Goal: Information Seeking & Learning: Learn about a topic

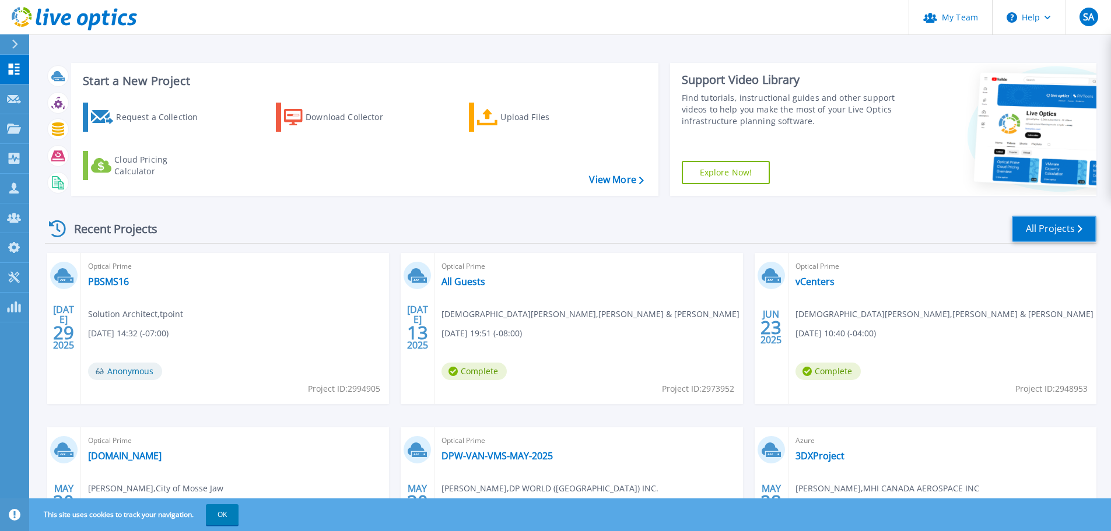
click at [1056, 229] on link "All Projects" at bounding box center [1054, 229] width 85 height 26
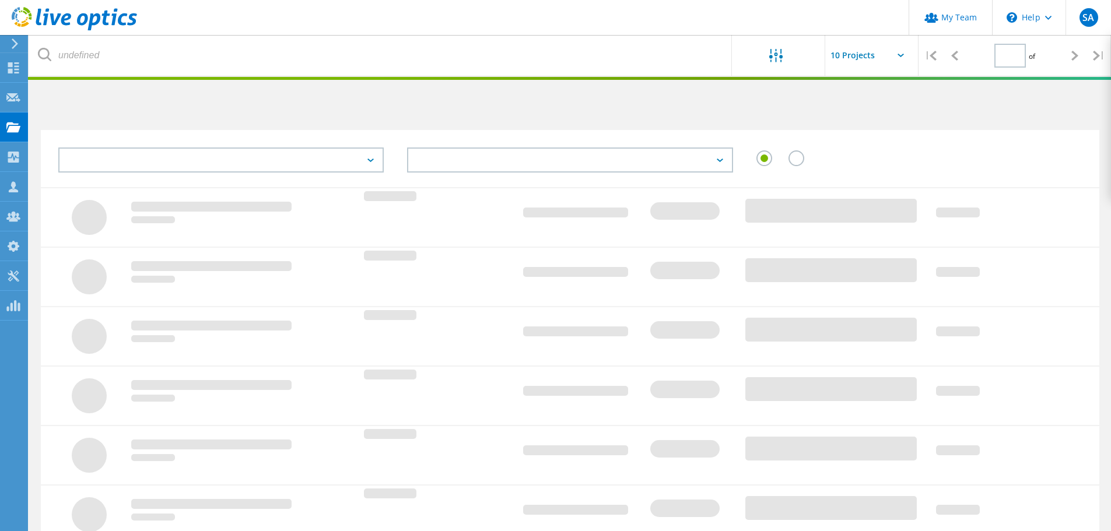
type input "1"
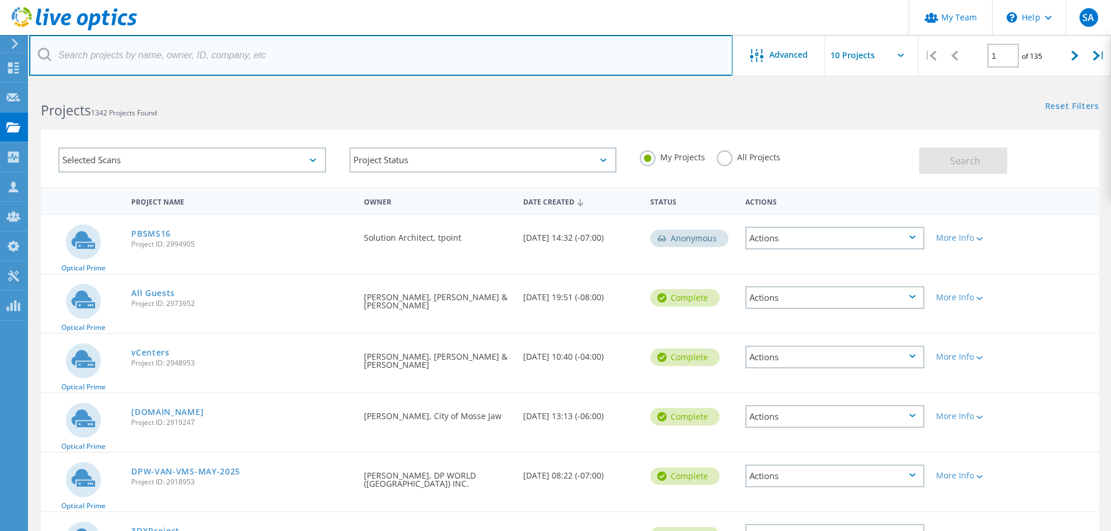
click at [242, 57] on input "text" at bounding box center [380, 55] width 703 height 41
type input "vca"
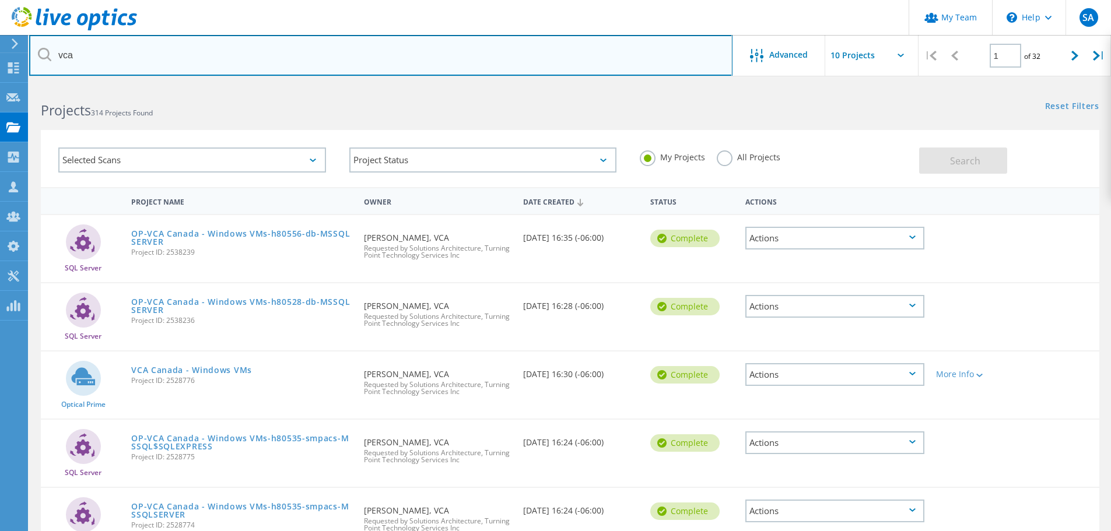
scroll to position [117, 0]
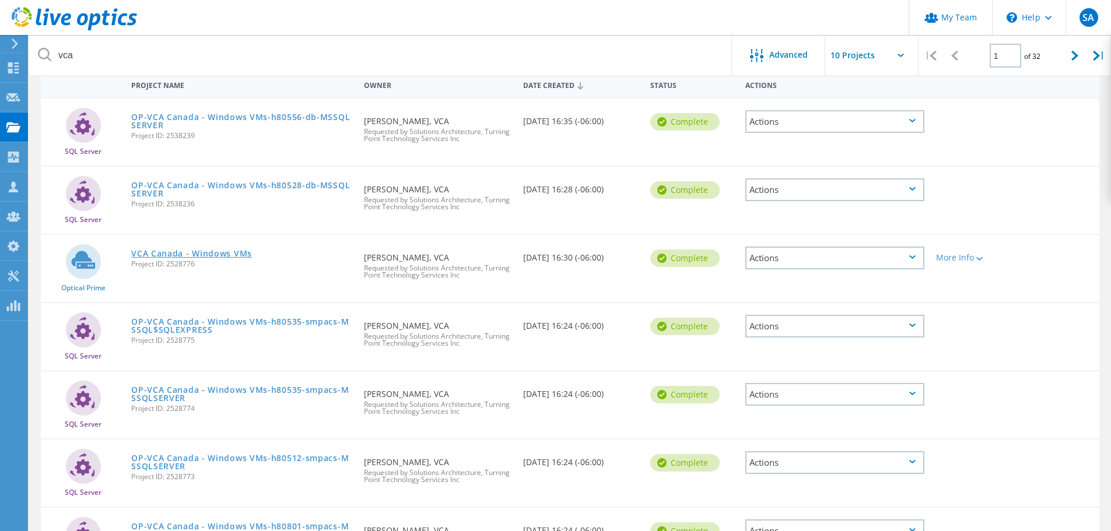
click at [220, 254] on link "VCA Canada - Windows VMs" at bounding box center [191, 254] width 121 height 8
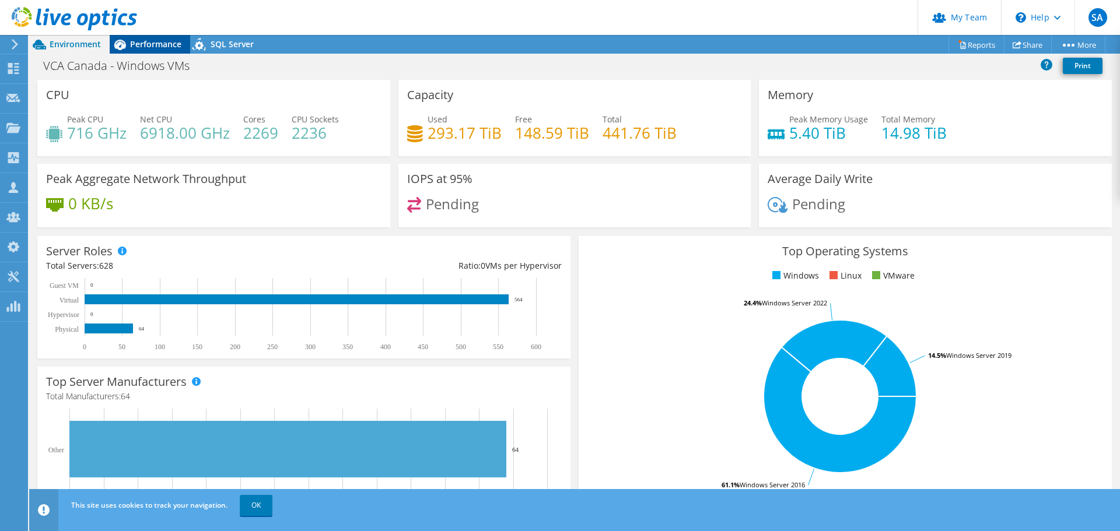
click at [159, 50] on div "Performance" at bounding box center [150, 44] width 80 height 19
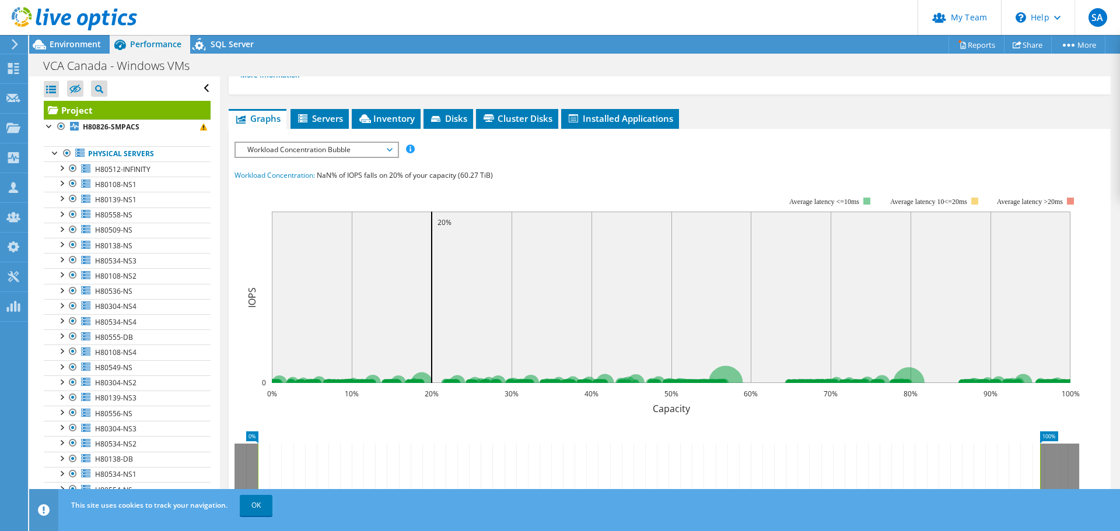
scroll to position [233, 0]
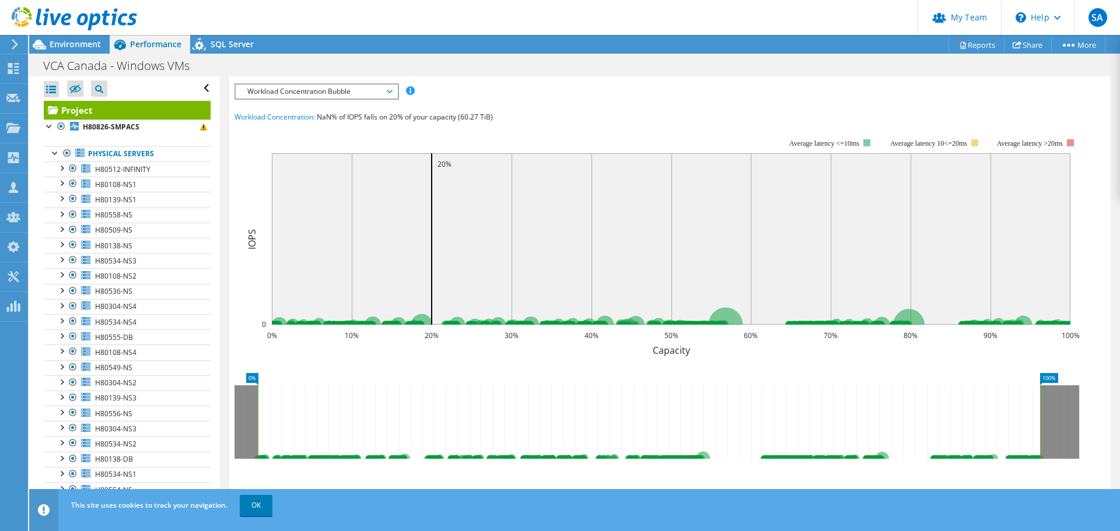
click at [321, 93] on span "Workload Concentration Bubble" at bounding box center [316, 92] width 150 height 14
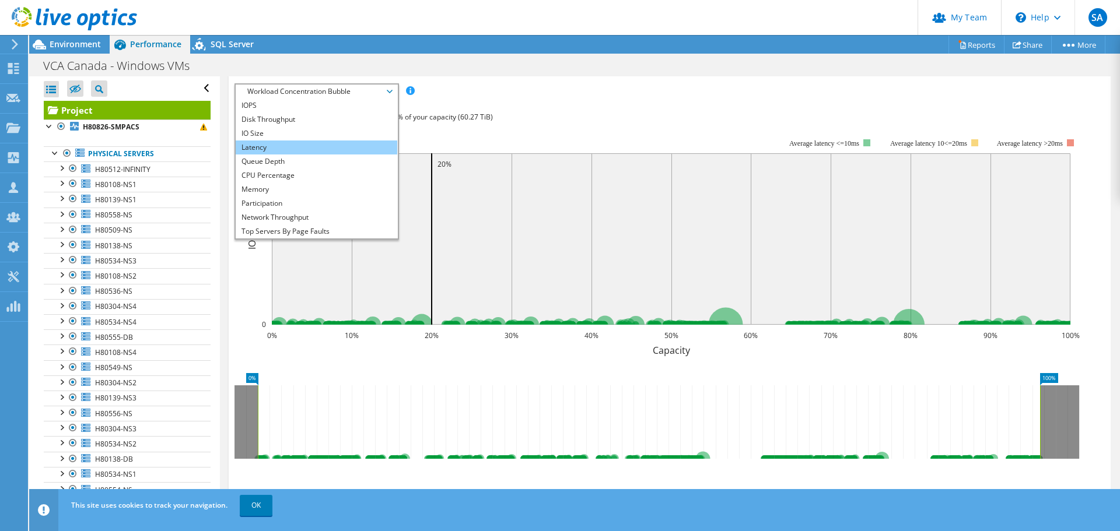
click at [274, 141] on li "Latency" at bounding box center [317, 148] width 162 height 14
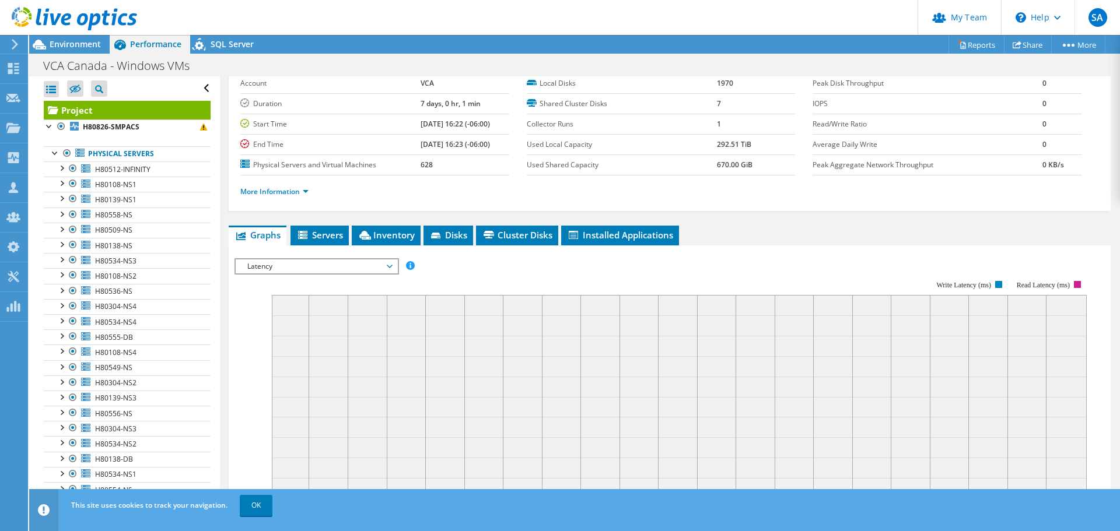
scroll to position [117, 0]
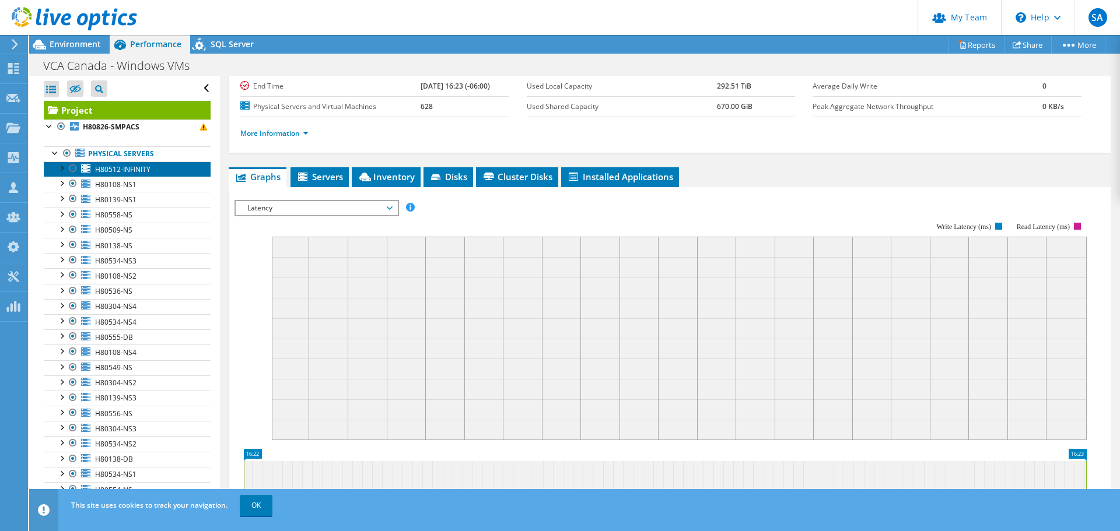
click at [138, 169] on span "H80512-INFINITY" at bounding box center [122, 169] width 55 height 10
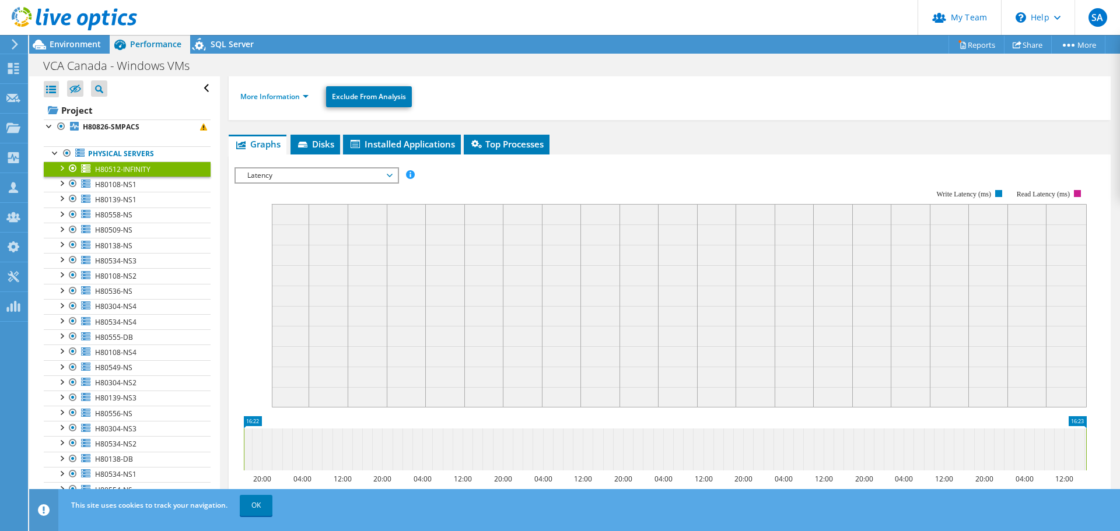
click at [313, 176] on span "Latency" at bounding box center [316, 176] width 150 height 14
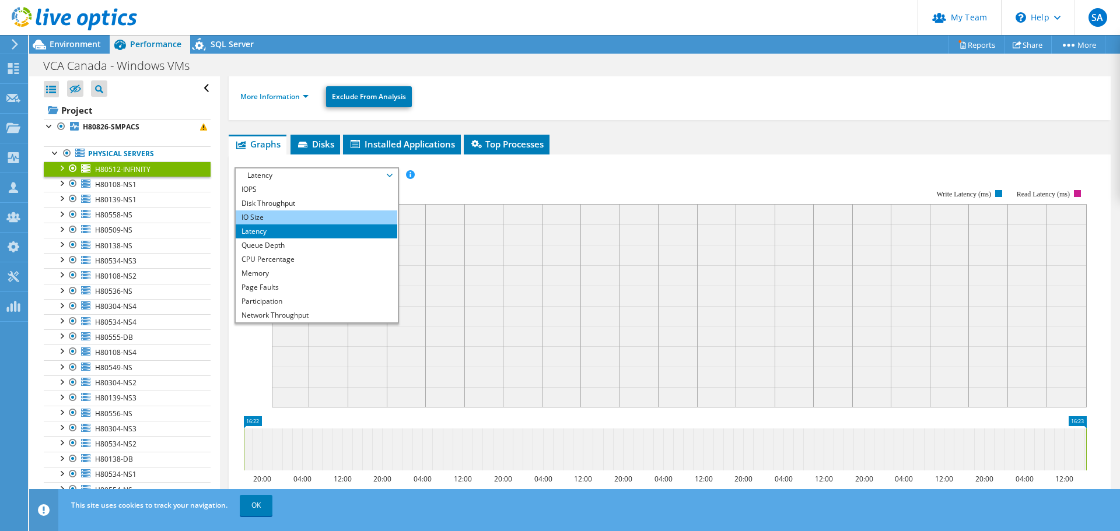
click at [266, 220] on li "IO Size" at bounding box center [317, 218] width 162 height 14
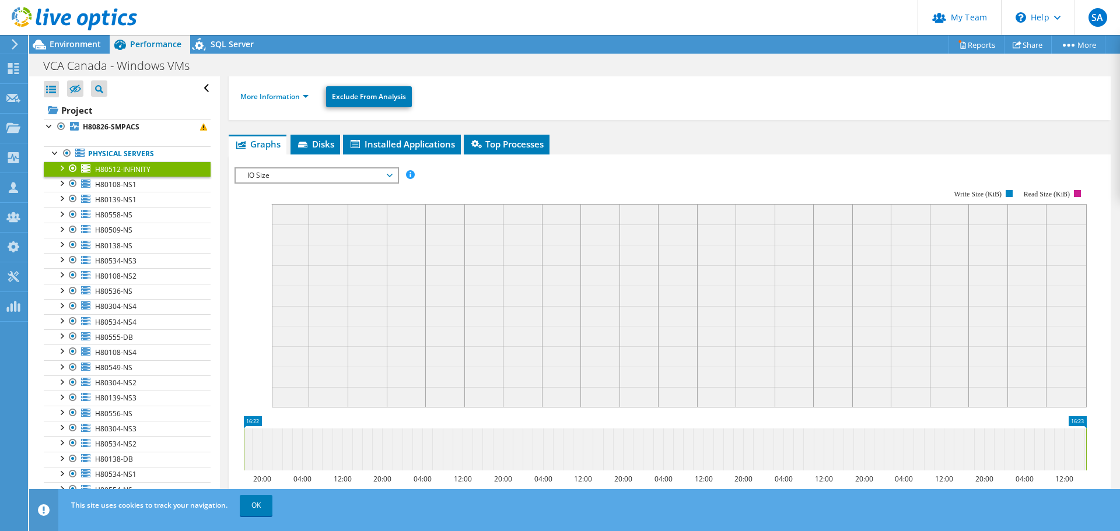
click at [293, 176] on span "IO Size" at bounding box center [316, 176] width 150 height 14
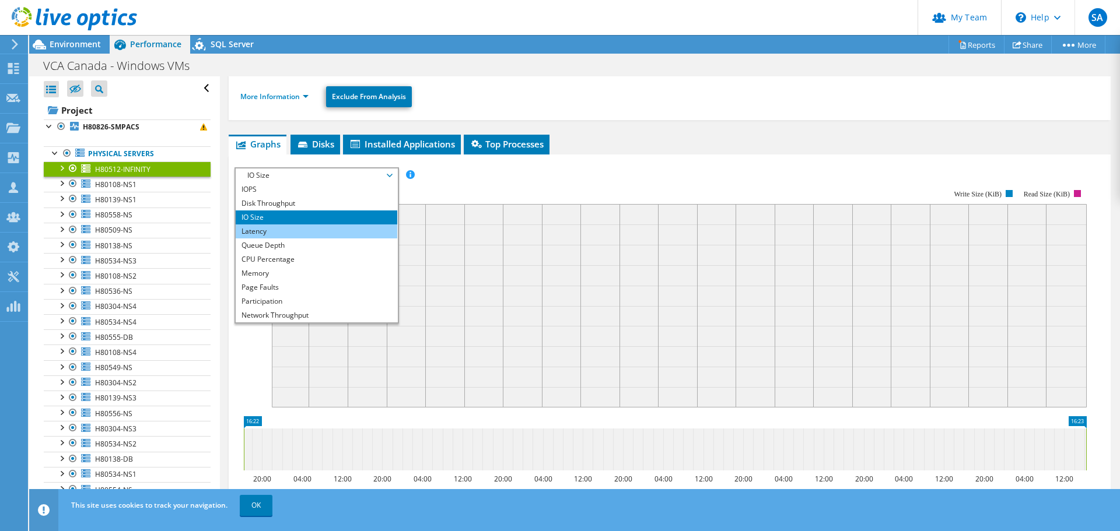
click at [274, 232] on li "Latency" at bounding box center [317, 232] width 162 height 14
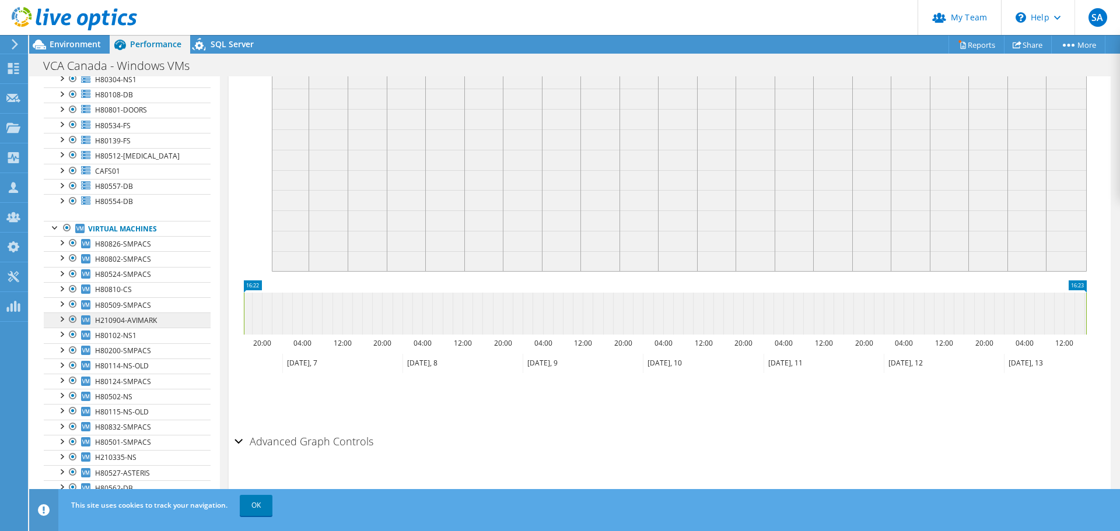
scroll to position [992, 0]
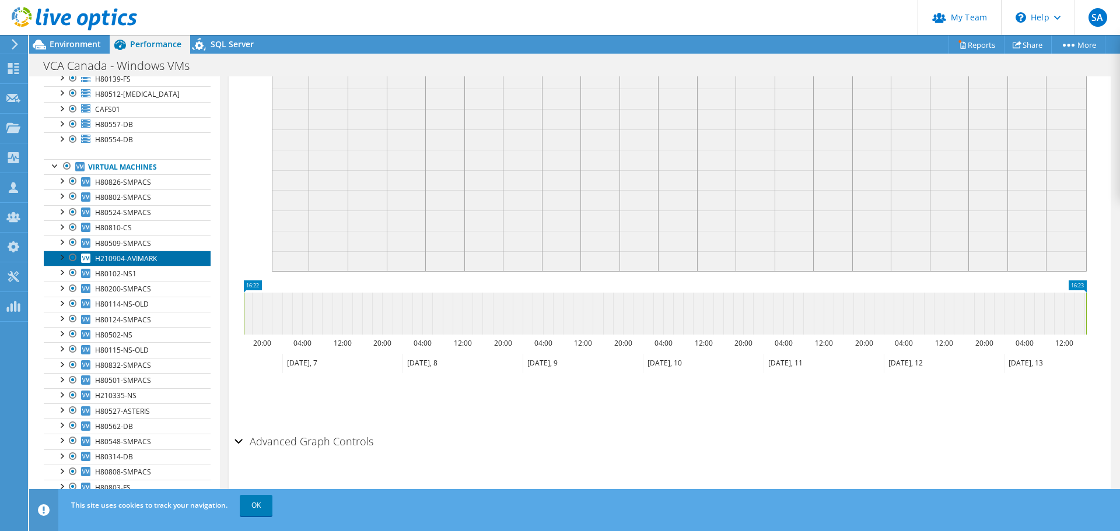
click at [146, 258] on span "H210904-AVIMARK" at bounding box center [126, 259] width 62 height 10
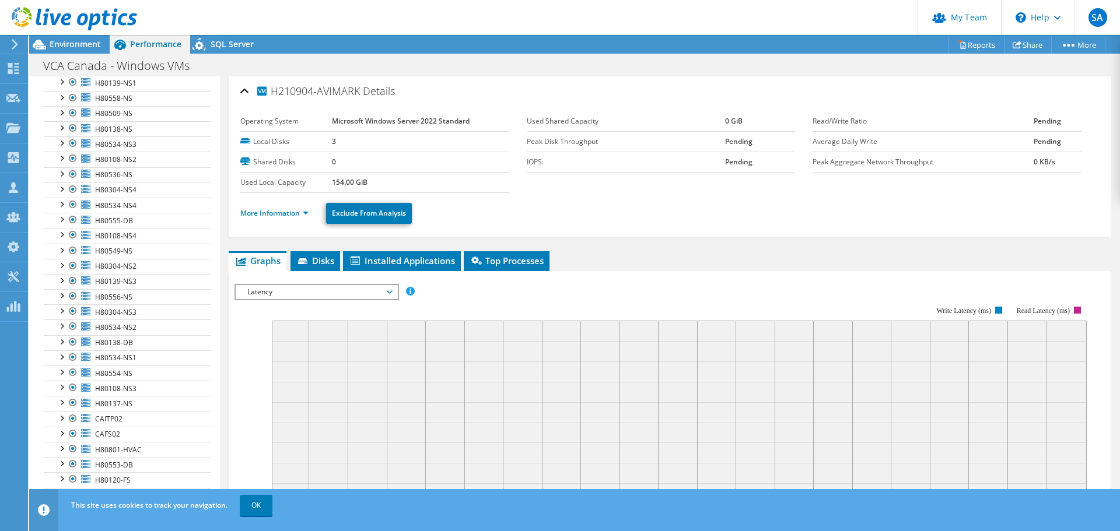
scroll to position [0, 0]
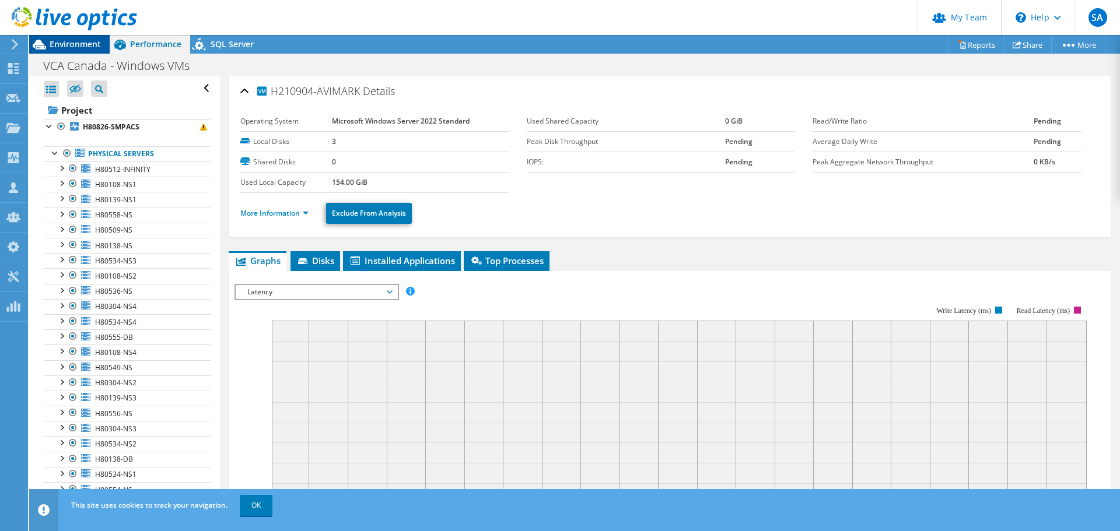
click at [64, 44] on span "Environment" at bounding box center [75, 43] width 51 height 11
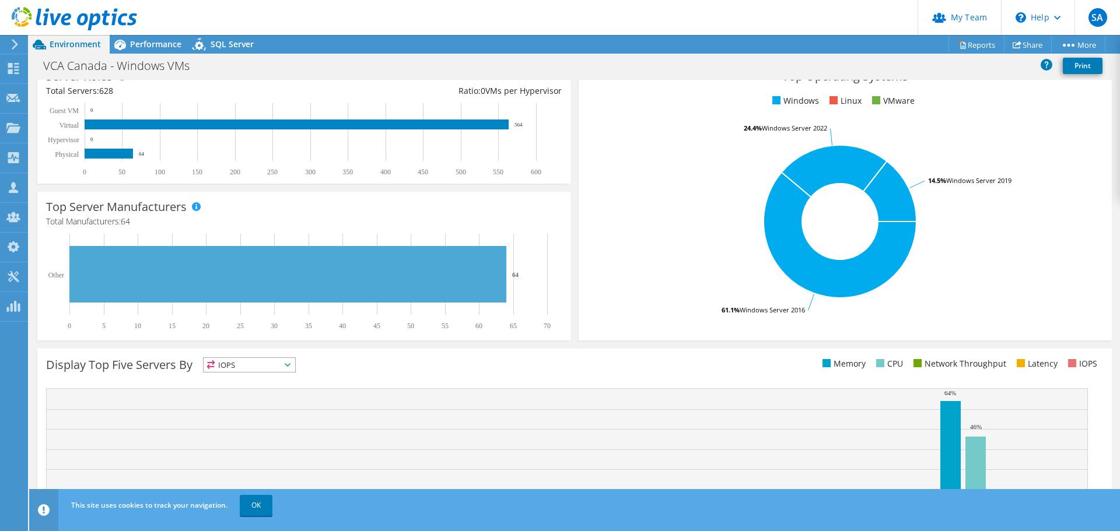
scroll to position [131, 0]
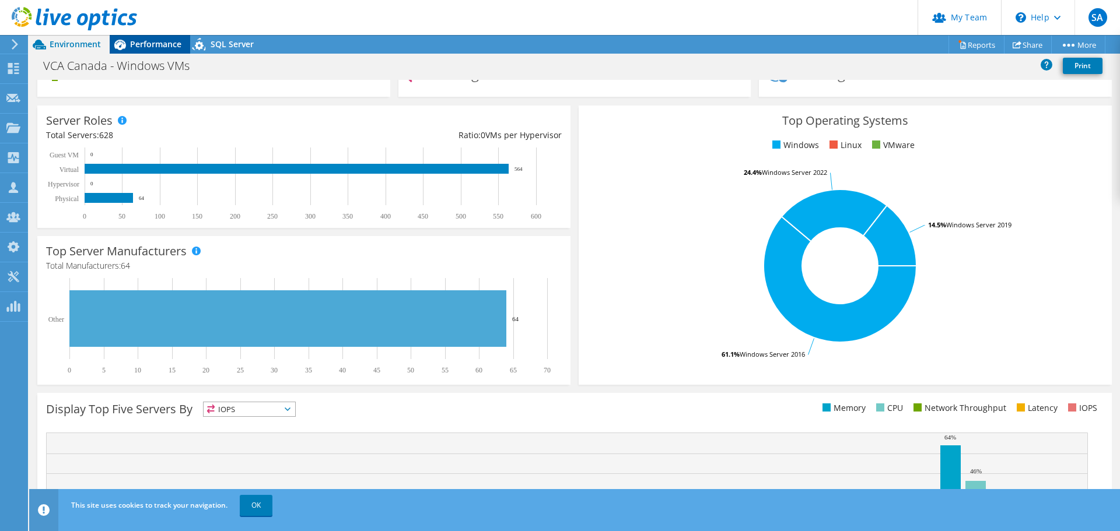
click at [152, 50] on span "Performance" at bounding box center [155, 43] width 51 height 11
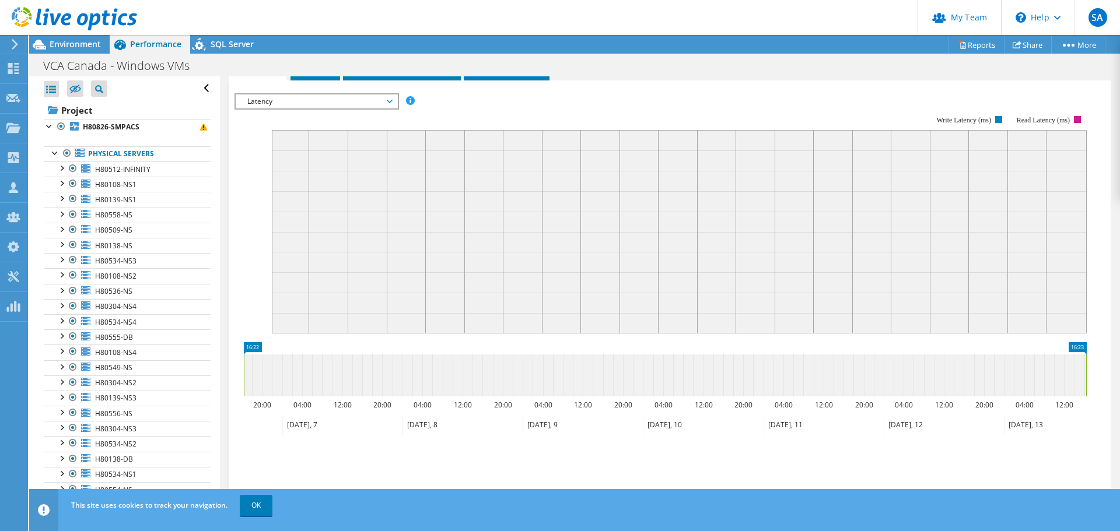
scroll to position [253, 0]
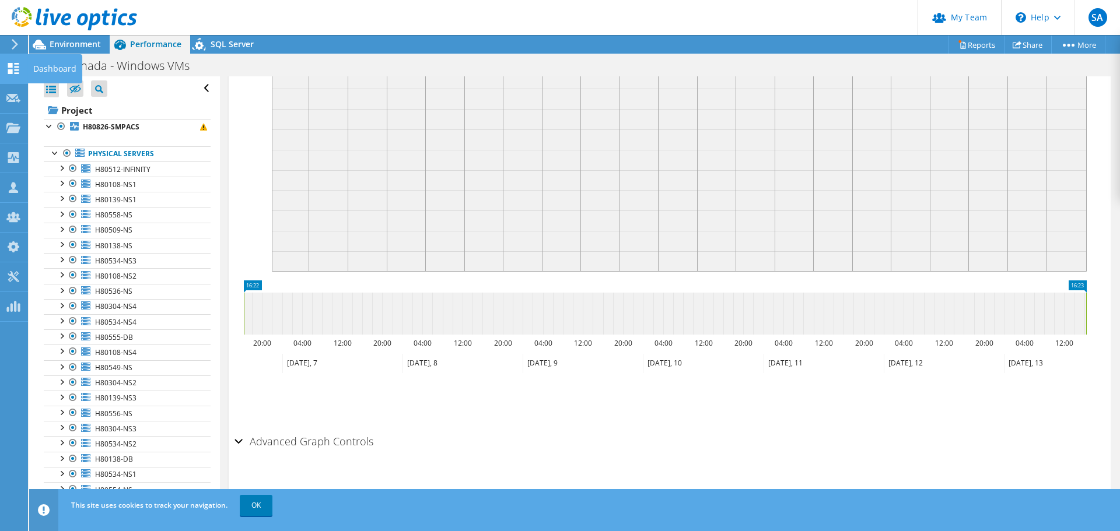
click at [17, 66] on use at bounding box center [13, 68] width 11 height 11
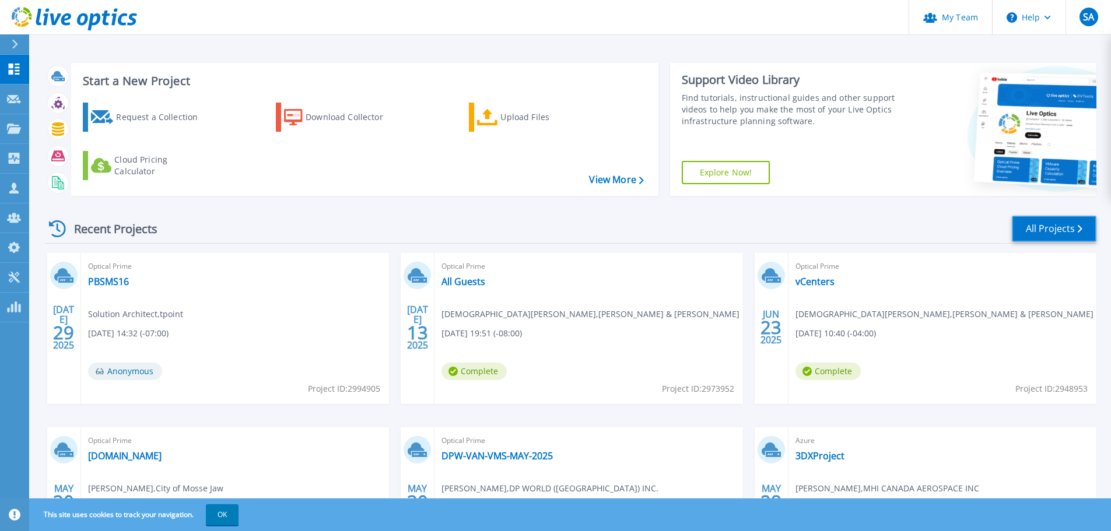
drag, startPoint x: 1069, startPoint y: 234, endPoint x: 1014, endPoint y: 233, distance: 54.8
click at [1068, 234] on link "All Projects" at bounding box center [1054, 229] width 85 height 26
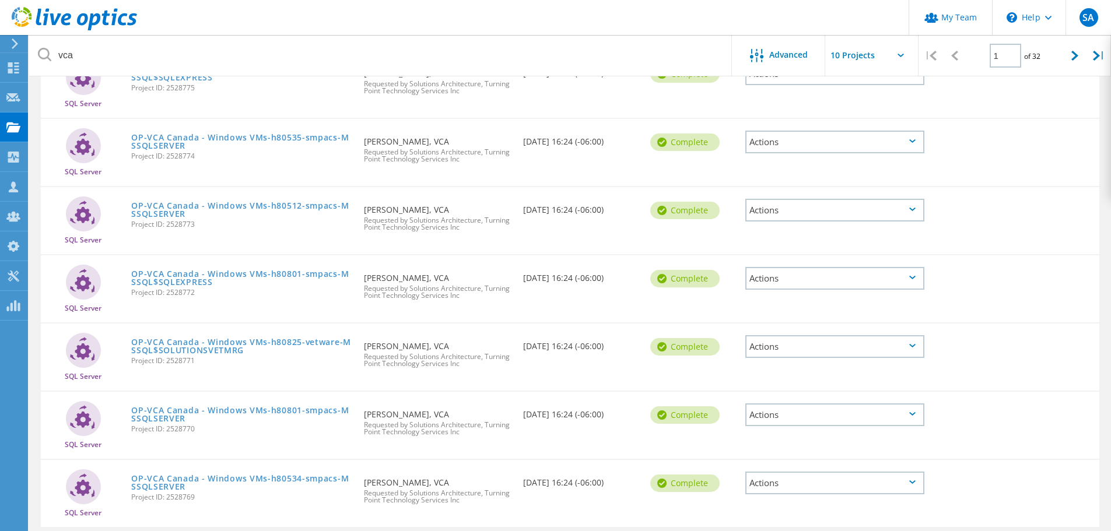
scroll to position [179, 0]
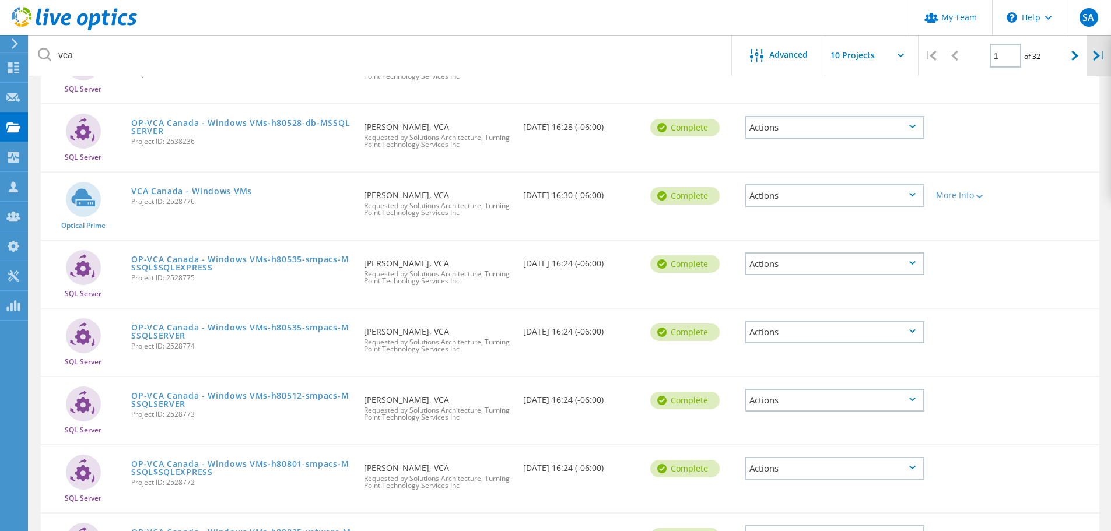
click at [1102, 57] on div "|" at bounding box center [1099, 55] width 24 height 41
type input "32"
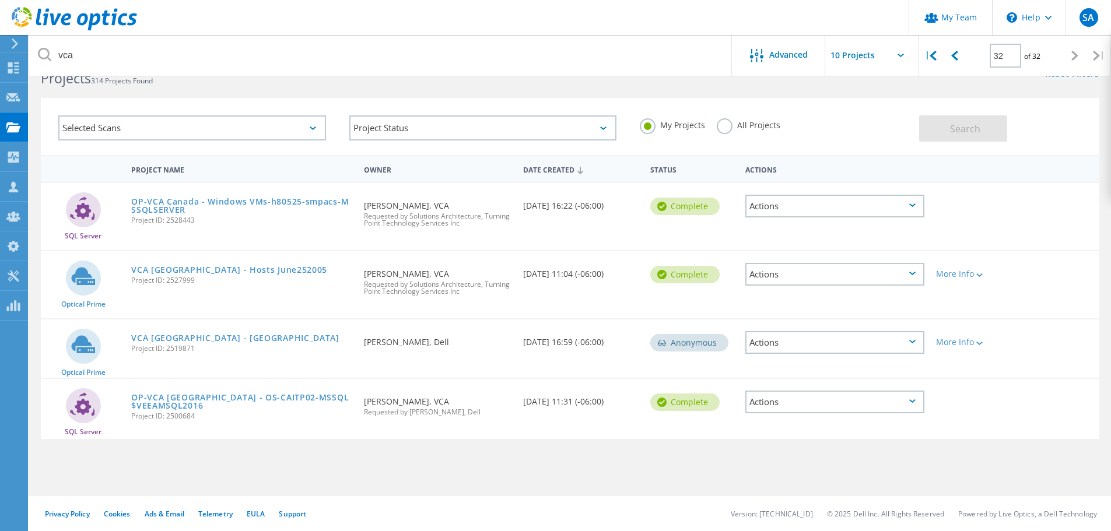
scroll to position [32, 0]
click at [211, 271] on link "VCA Canada - Hosts June252005" at bounding box center [229, 270] width 196 height 8
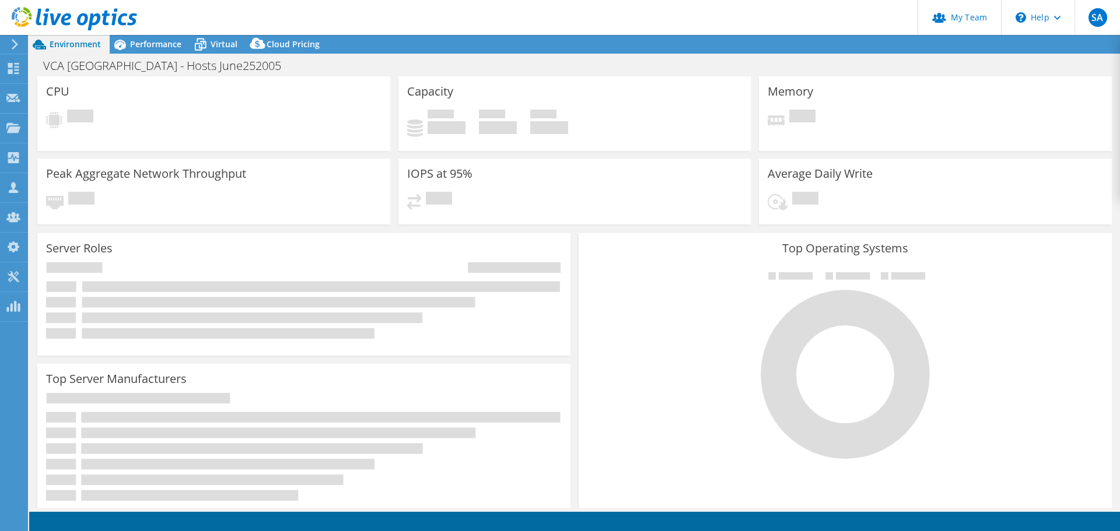
select select "[GEOGRAPHIC_DATA]"
select select "USD"
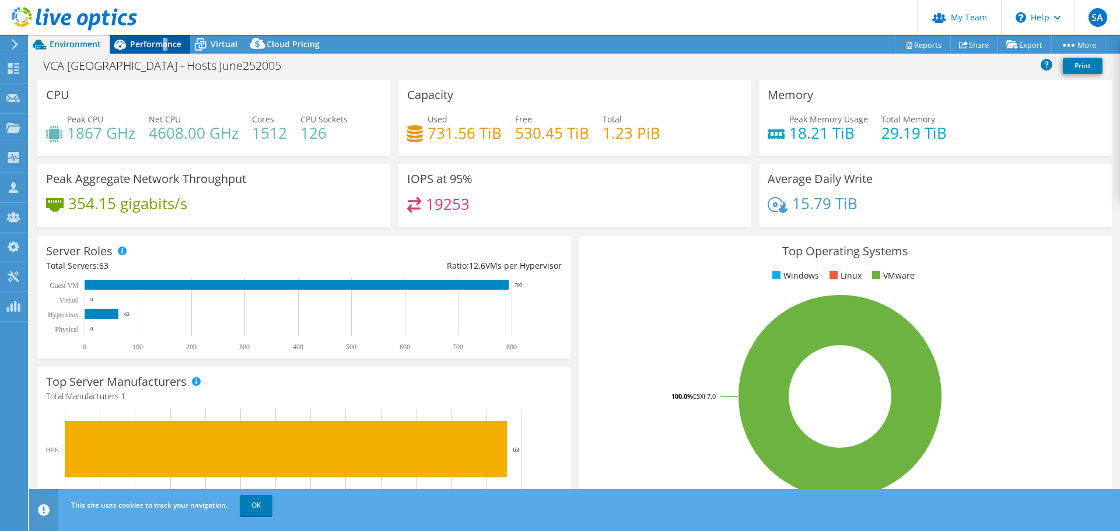
click at [164, 47] on span "Performance" at bounding box center [155, 43] width 51 height 11
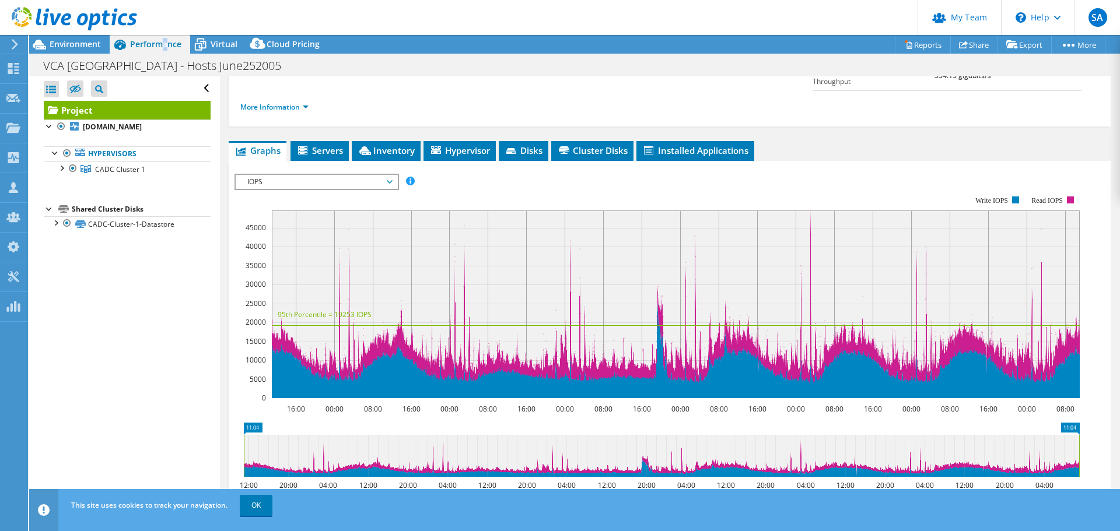
scroll to position [175, 0]
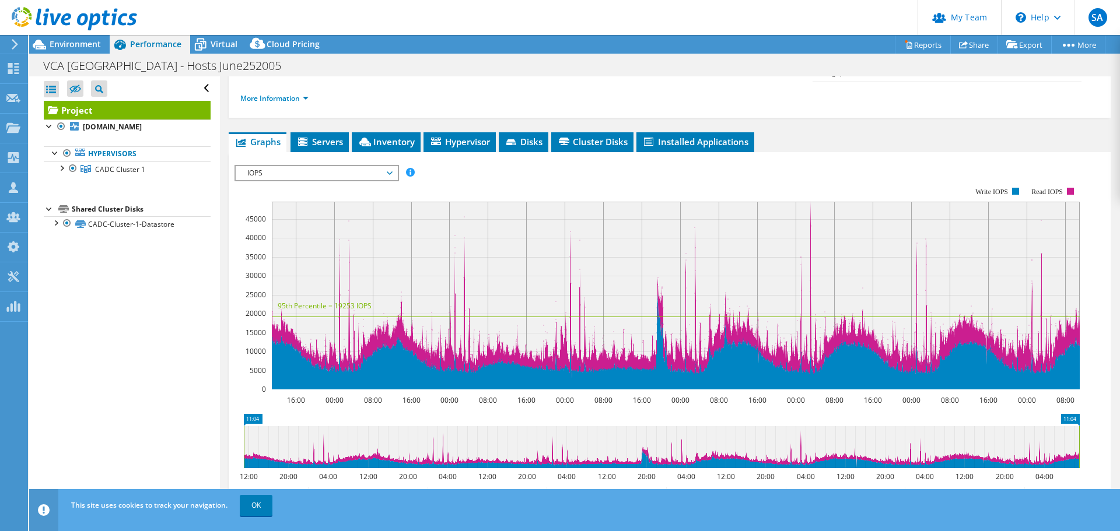
click at [314, 166] on span "IOPS" at bounding box center [316, 173] width 150 height 14
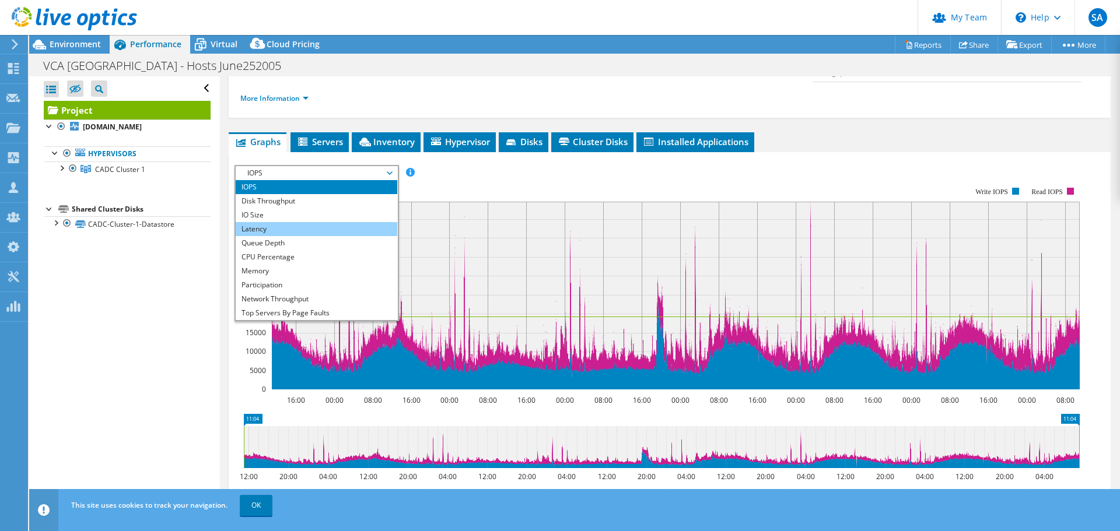
click at [275, 222] on li "Latency" at bounding box center [317, 229] width 162 height 14
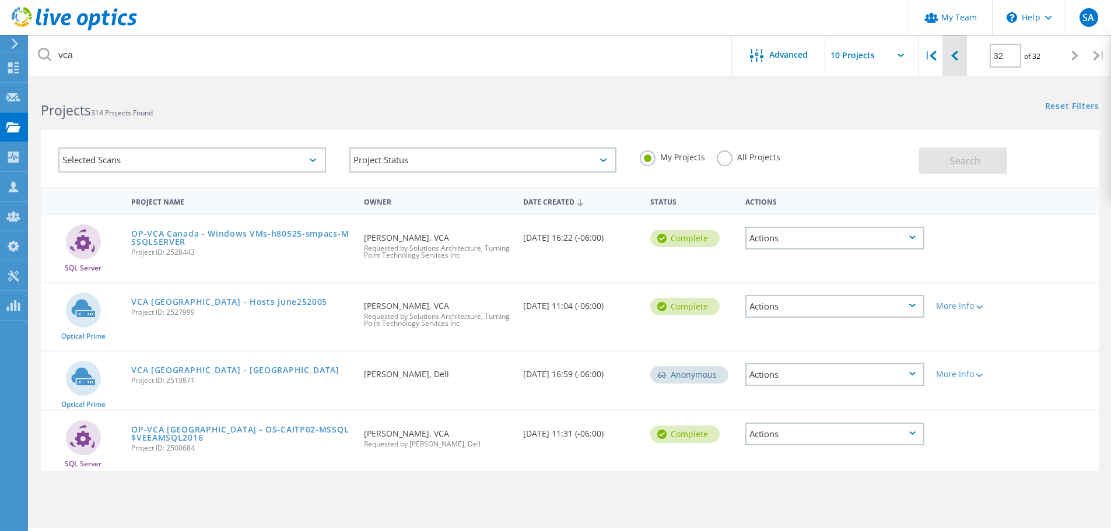
click at [956, 57] on icon at bounding box center [954, 56] width 7 height 10
type input "31"
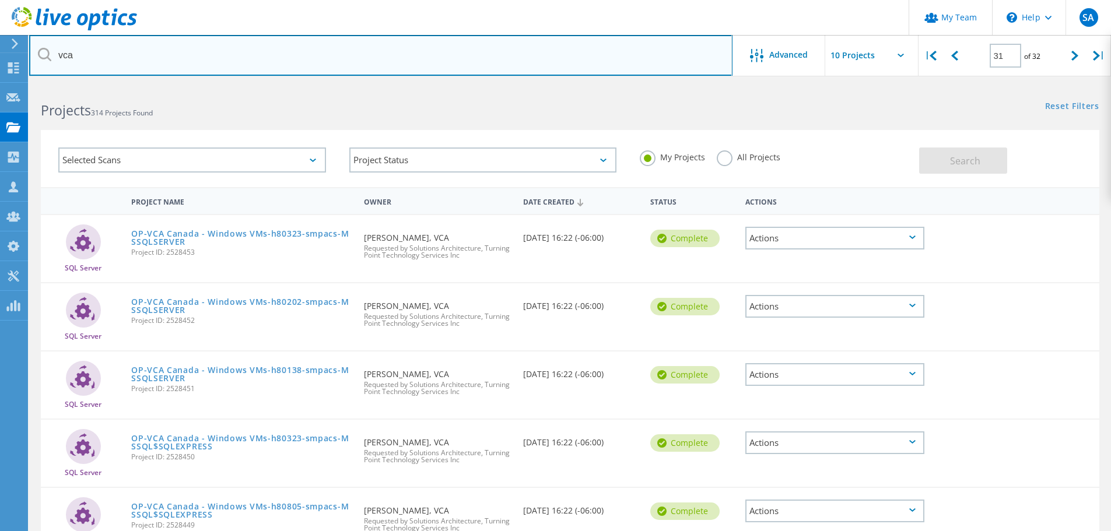
drag, startPoint x: 81, startPoint y: 58, endPoint x: 37, endPoint y: 54, distance: 43.9
click at [37, 54] on input "vca" at bounding box center [380, 55] width 703 height 41
type input "nature"
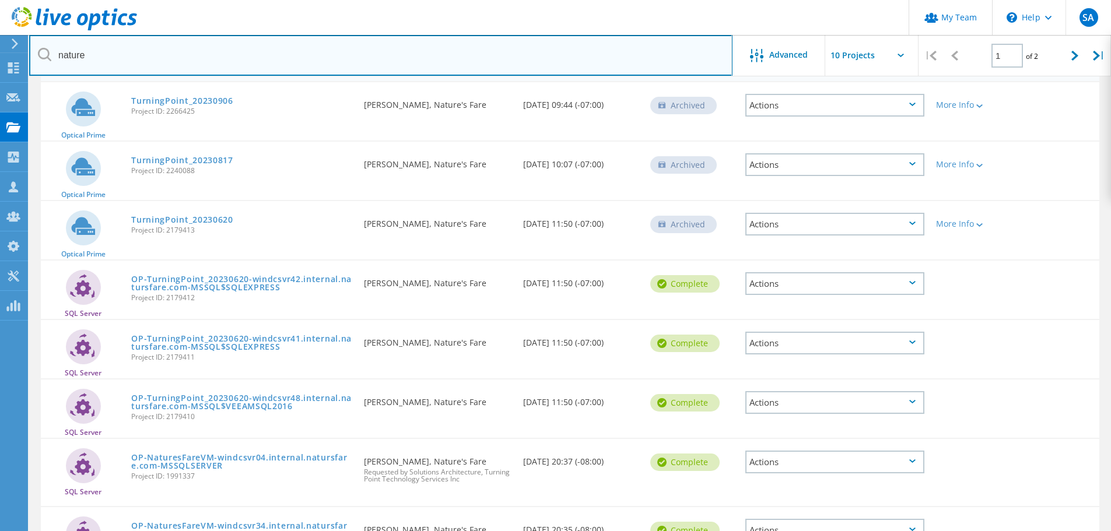
scroll to position [68, 0]
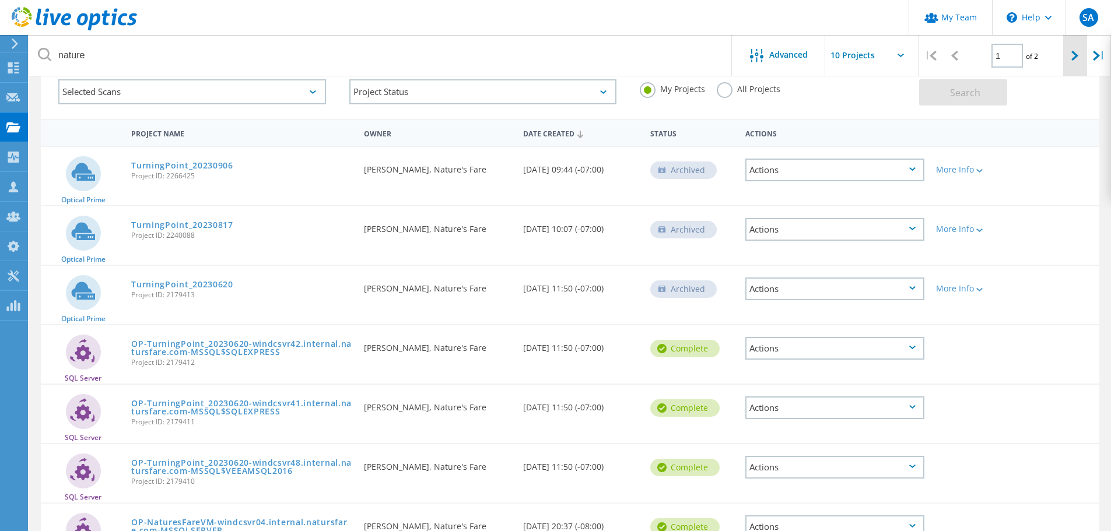
click at [1074, 56] on icon at bounding box center [1074, 56] width 7 height 10
type input "2"
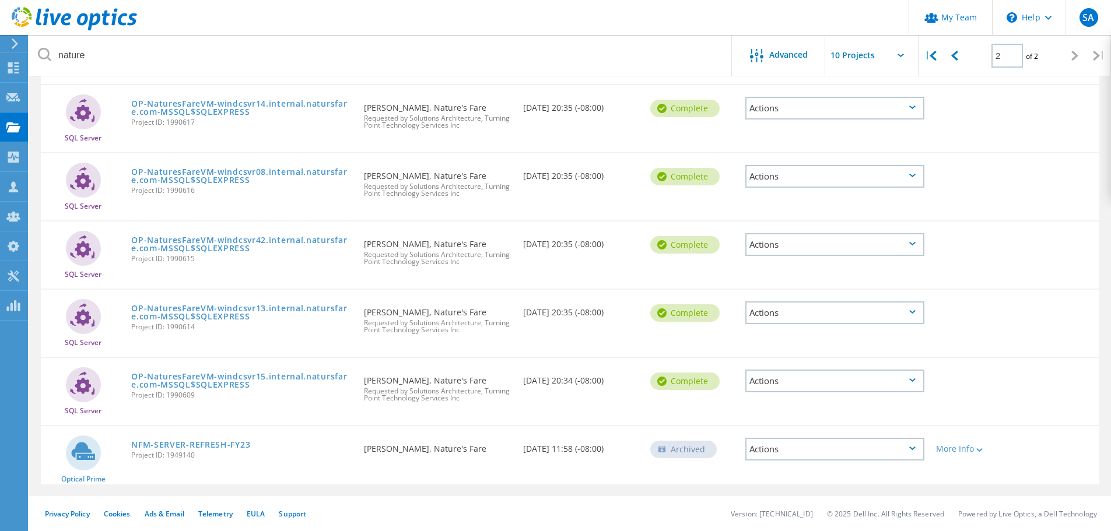
scroll to position [404, 0]
click at [188, 444] on link "NFM-SERVER-REFRESH-FY23" at bounding box center [190, 445] width 119 height 8
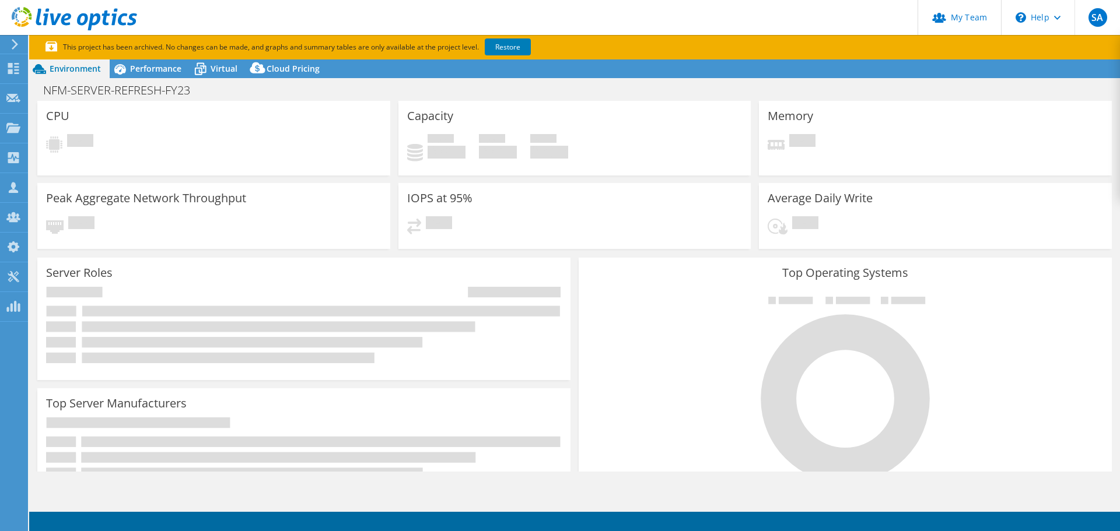
select select "[GEOGRAPHIC_DATA]"
select select "USD"
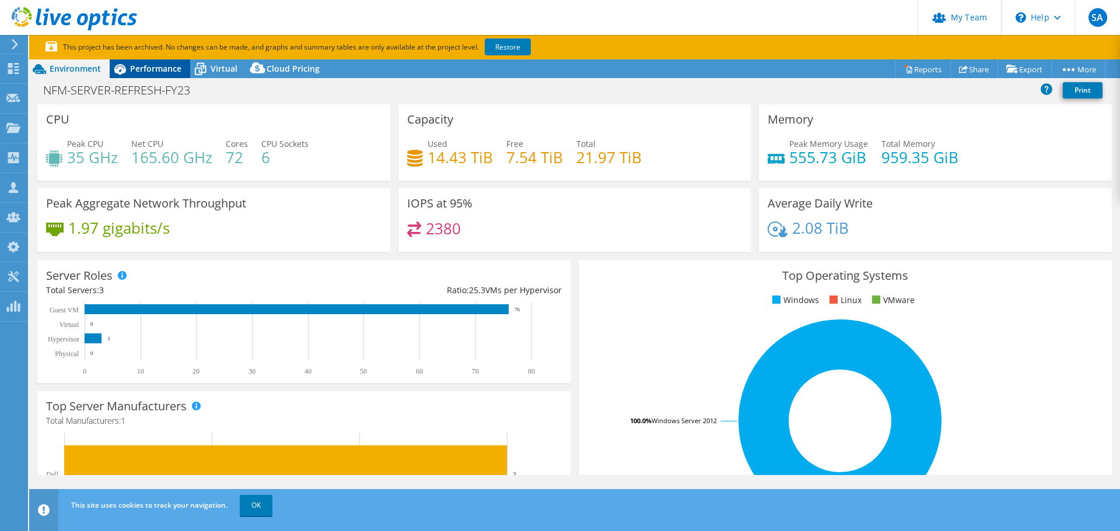
click at [155, 69] on span "Performance" at bounding box center [155, 68] width 51 height 11
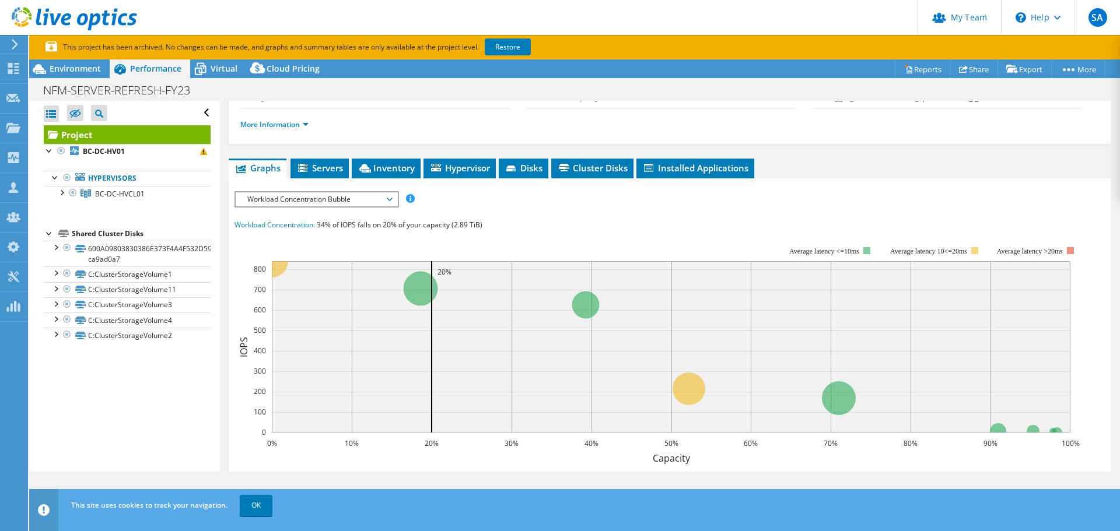
scroll to position [117, 0]
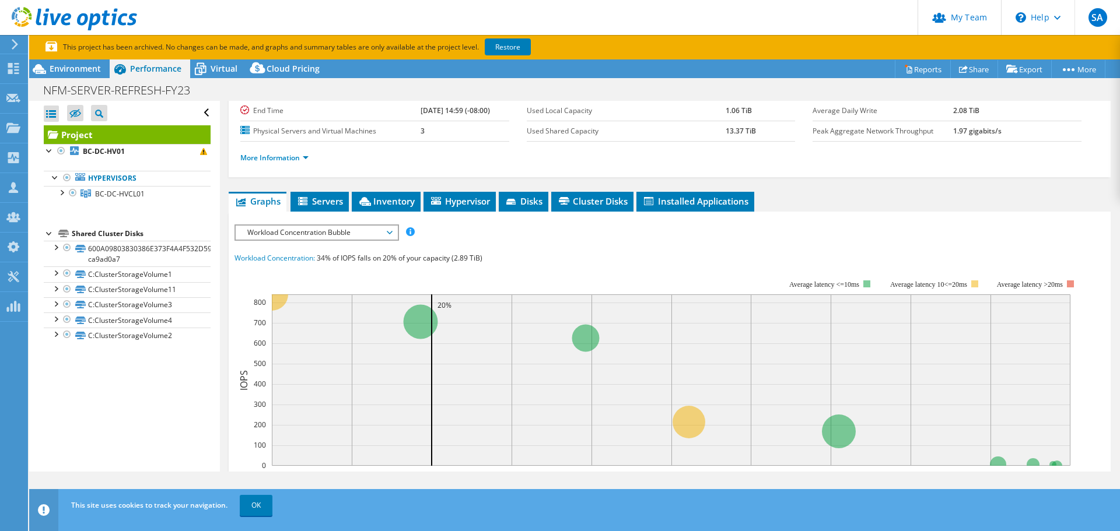
click at [290, 231] on span "Workload Concentration Bubble" at bounding box center [316, 233] width 150 height 14
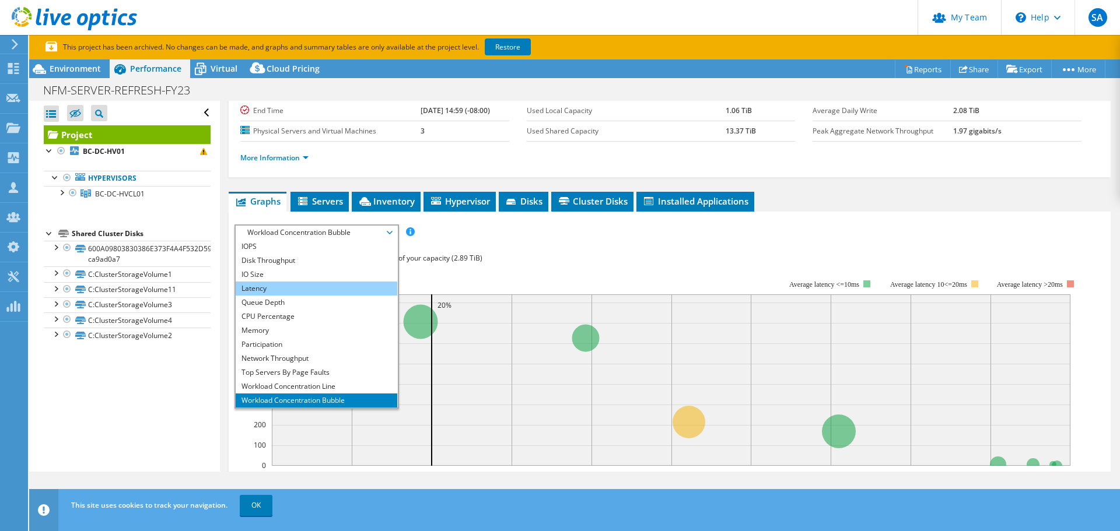
click at [281, 293] on li "Latency" at bounding box center [317, 289] width 162 height 14
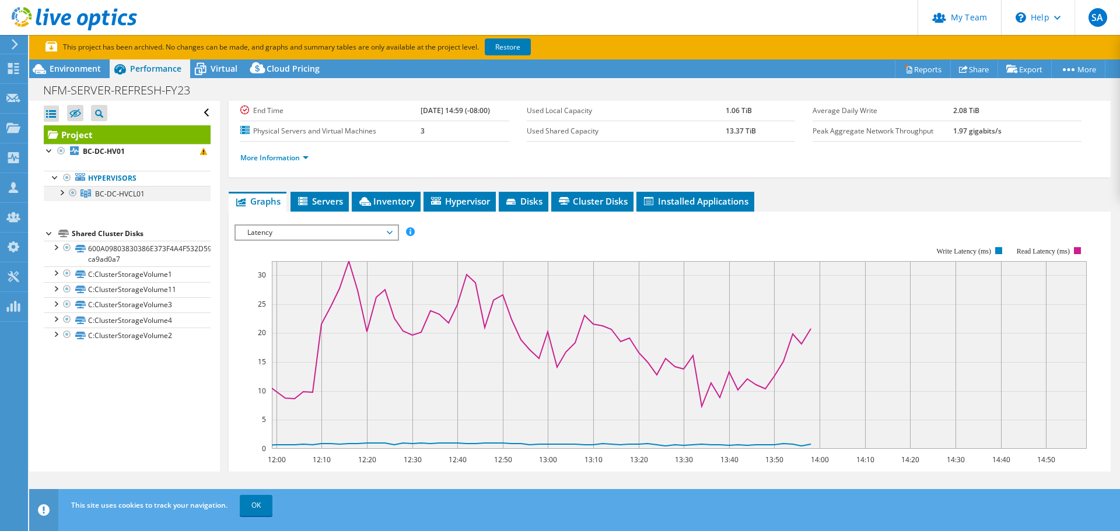
click at [63, 193] on div at bounding box center [61, 192] width 12 height 12
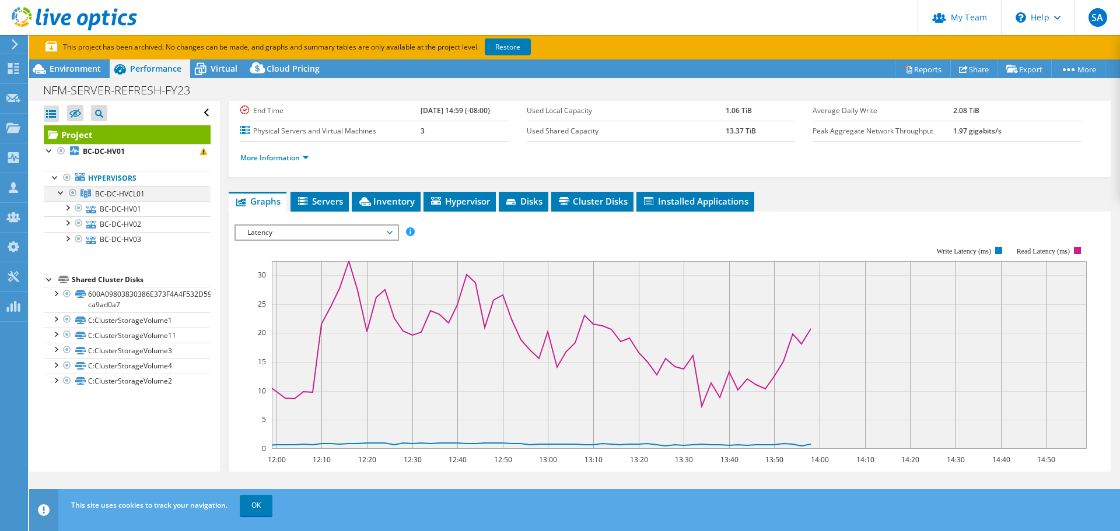
click at [62, 193] on div at bounding box center [61, 192] width 12 height 12
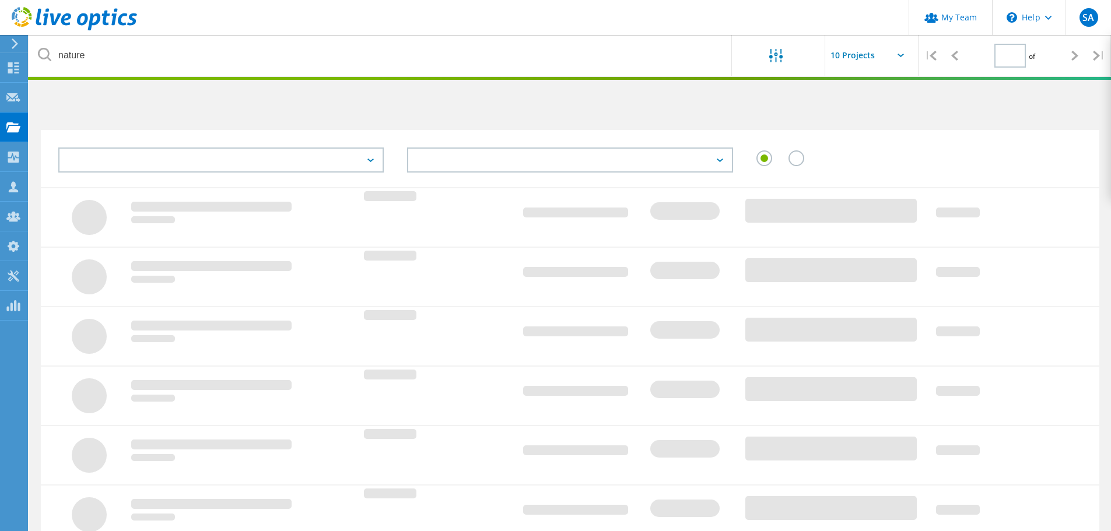
type input "2"
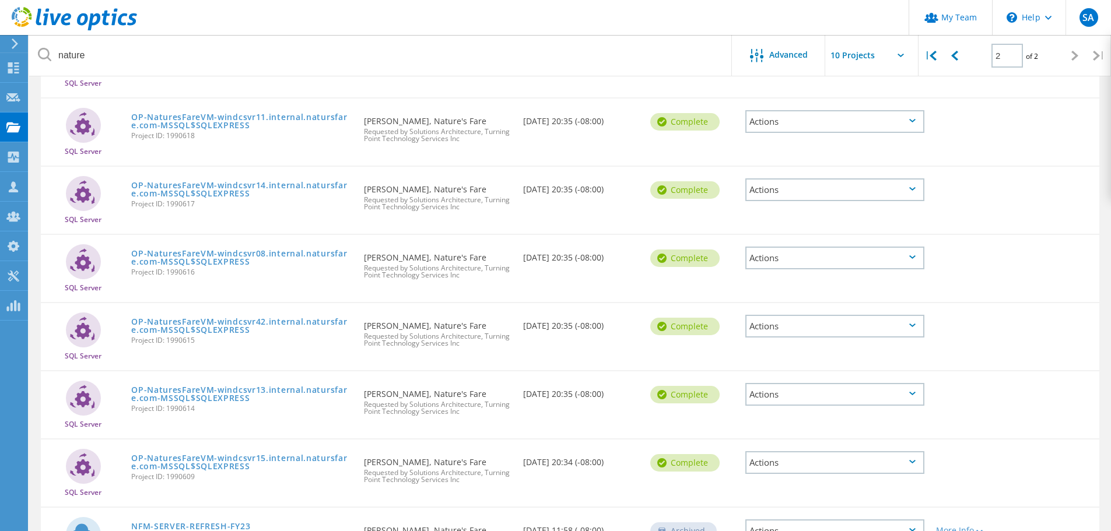
scroll to position [404, 0]
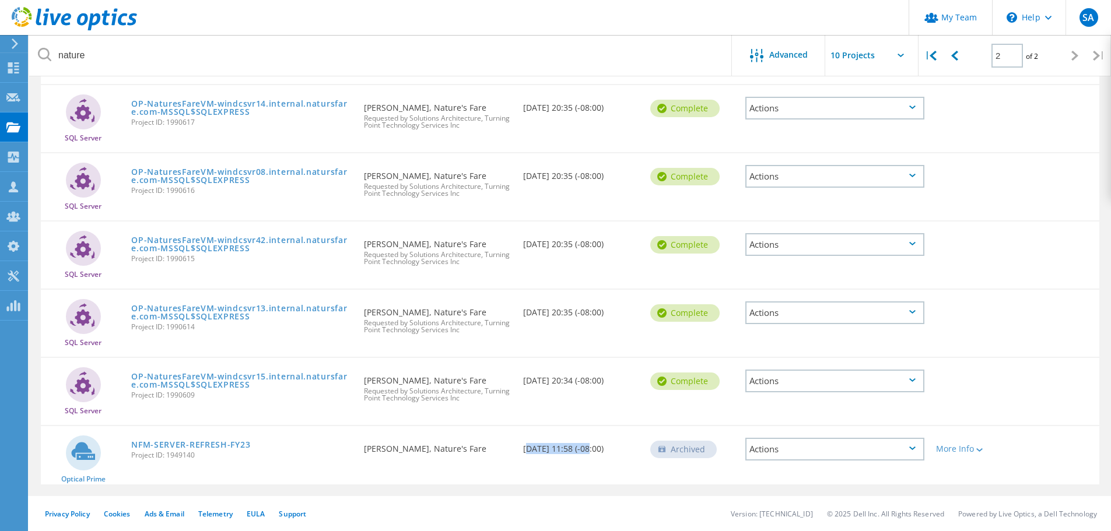
drag, startPoint x: 523, startPoint y: 448, endPoint x: 587, endPoint y: 450, distance: 64.8
click at [587, 450] on div "Date Created 12/12/2022, 11:58 (-08:00)" at bounding box center [580, 445] width 127 height 38
click at [209, 446] on link "NFM-SERVER-REFRESH-FY23" at bounding box center [190, 445] width 119 height 8
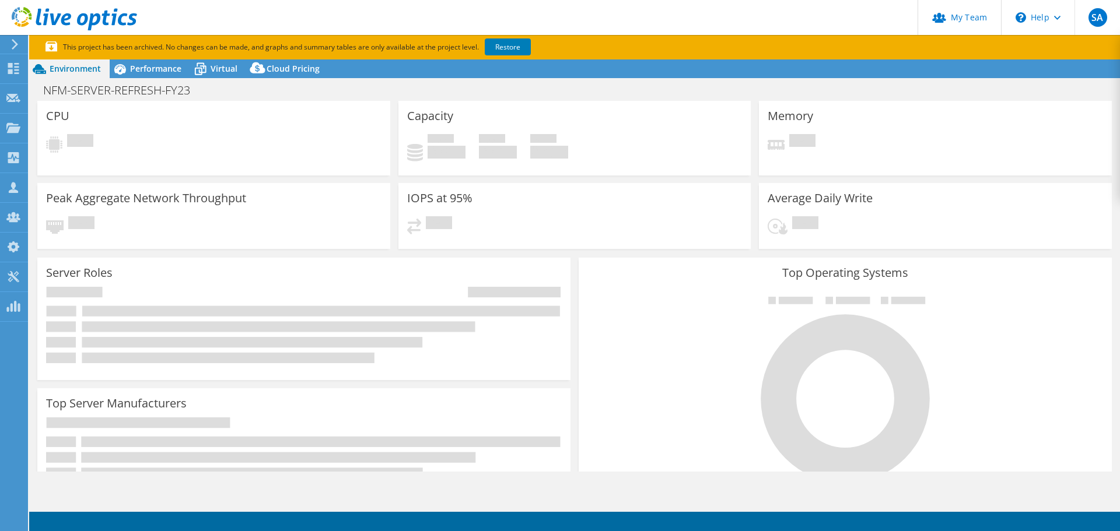
select select "USD"
select select "[GEOGRAPHIC_DATA]"
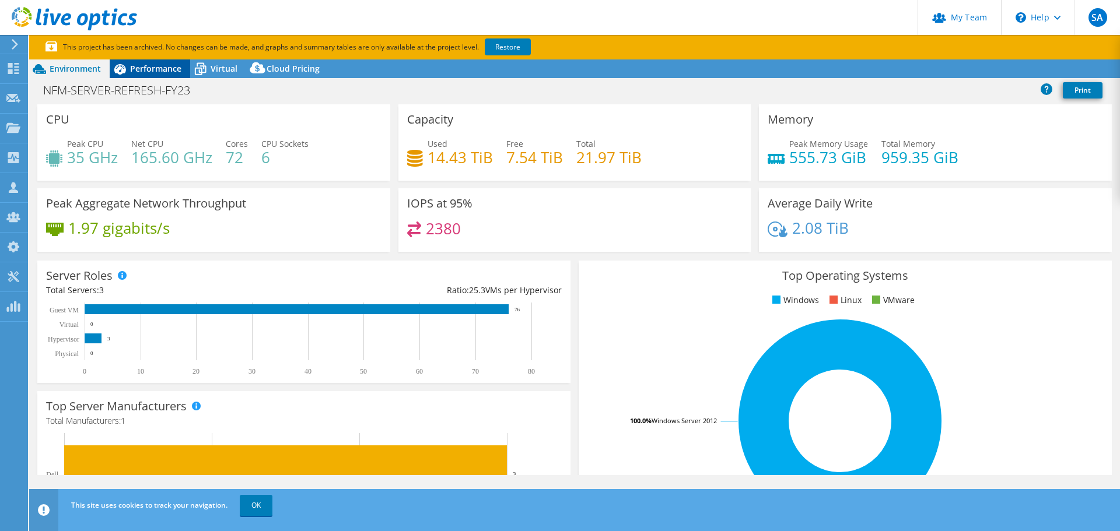
click at [154, 64] on span "Performance" at bounding box center [155, 68] width 51 height 11
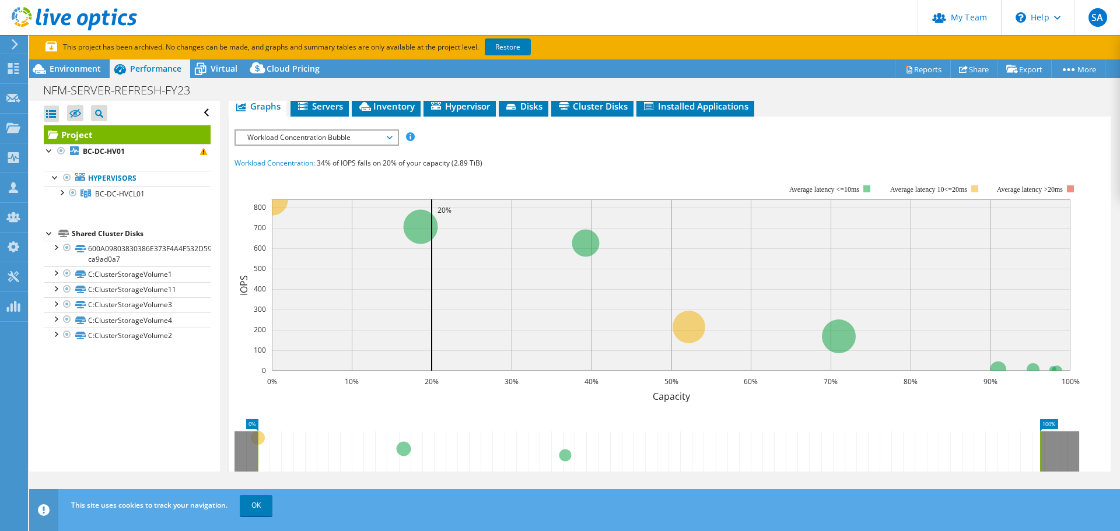
scroll to position [175, 0]
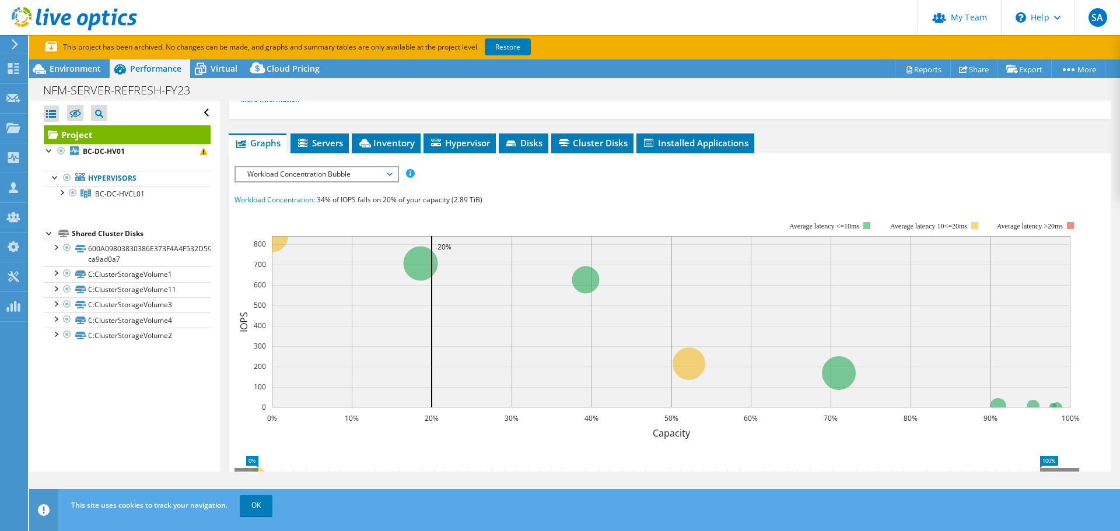
click at [282, 179] on span "Workload Concentration Bubble" at bounding box center [316, 174] width 150 height 14
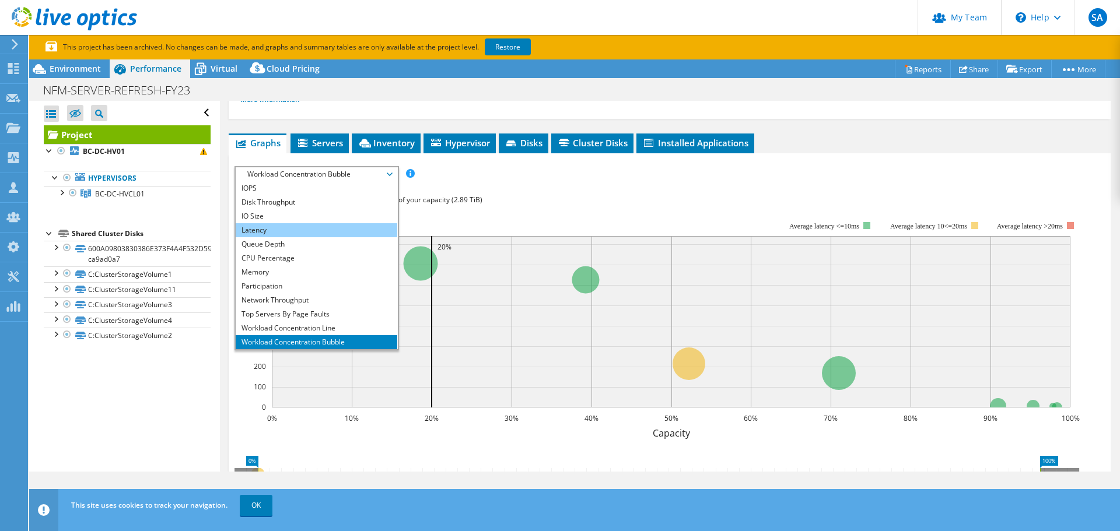
click at [280, 232] on li "Latency" at bounding box center [317, 230] width 162 height 14
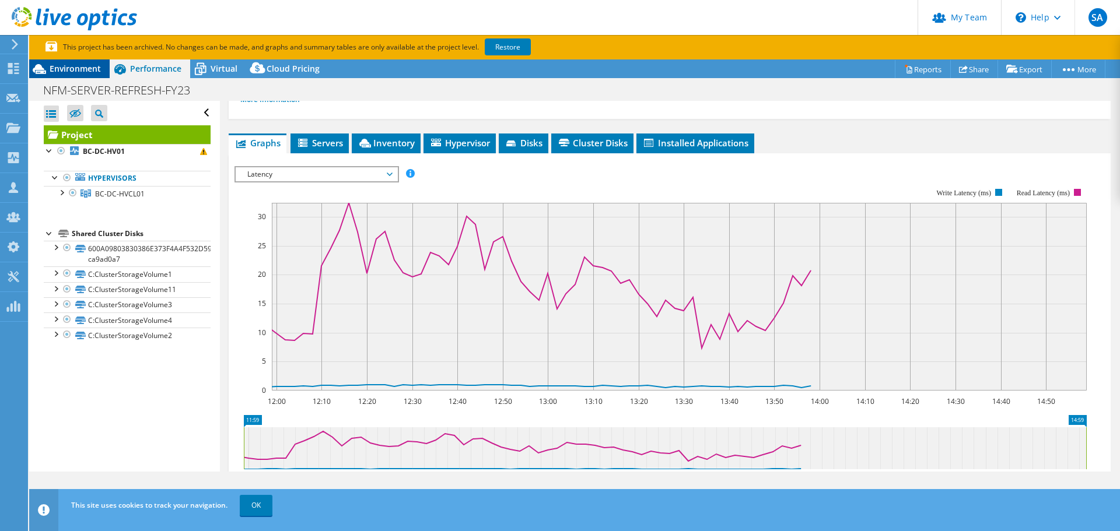
click at [67, 67] on span "Environment" at bounding box center [75, 68] width 51 height 11
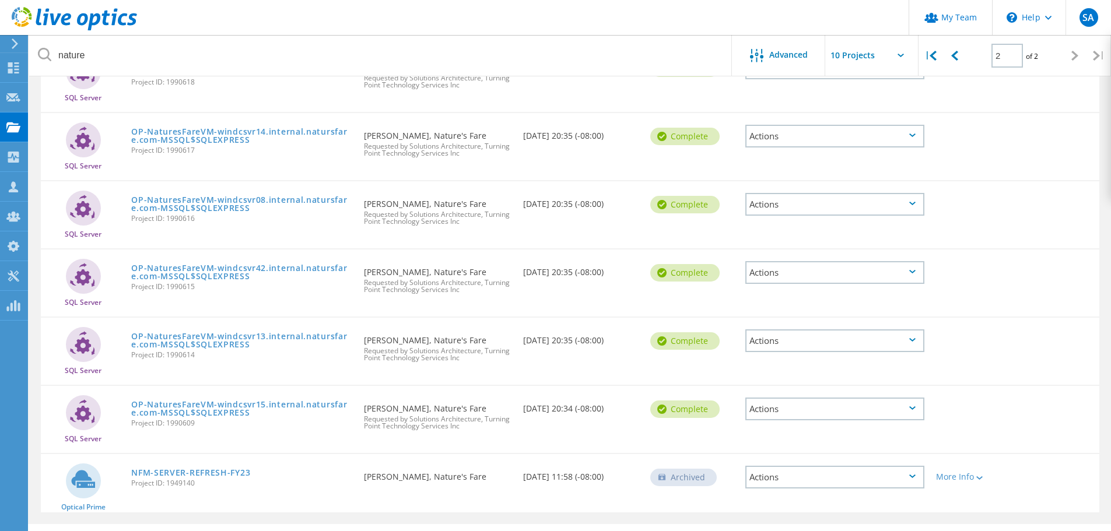
scroll to position [404, 0]
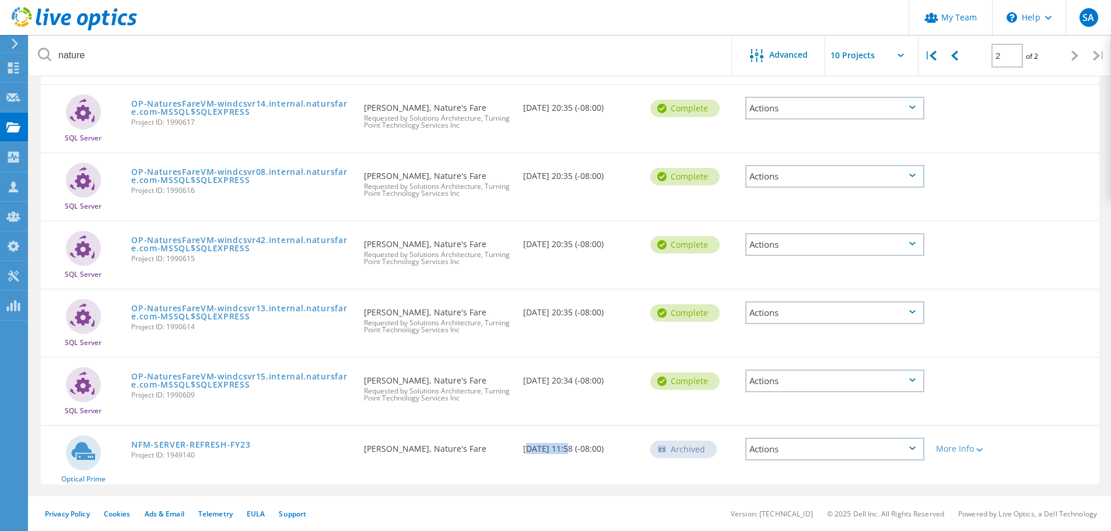
drag, startPoint x: 520, startPoint y: 452, endPoint x: 567, endPoint y: 450, distance: 46.7
click at [567, 450] on div "Date Created [DATE] 11:58 (-08:00)" at bounding box center [580, 445] width 127 height 38
drag, startPoint x: 365, startPoint y: 451, endPoint x: 426, endPoint y: 454, distance: 61.3
click at [426, 454] on div "Requested By Jamie Callender, Nature's Fare" at bounding box center [437, 445] width 159 height 38
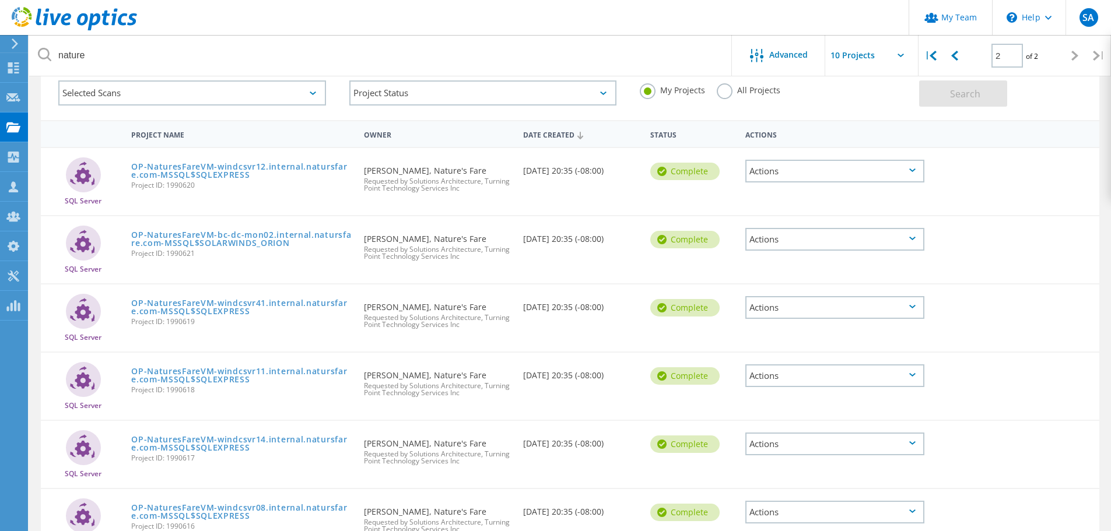
scroll to position [0, 0]
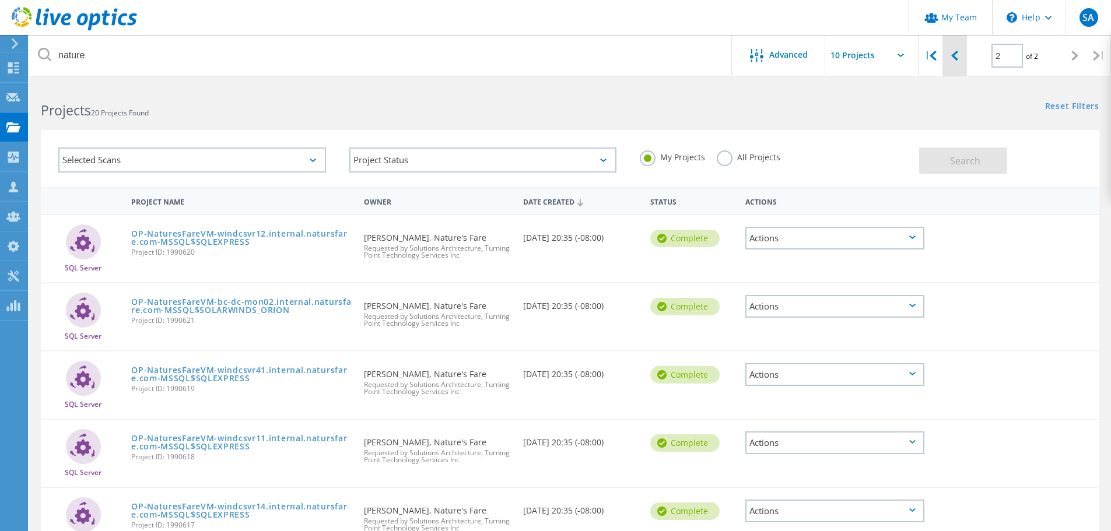
click at [957, 58] on icon at bounding box center [954, 56] width 7 height 10
type input "1"
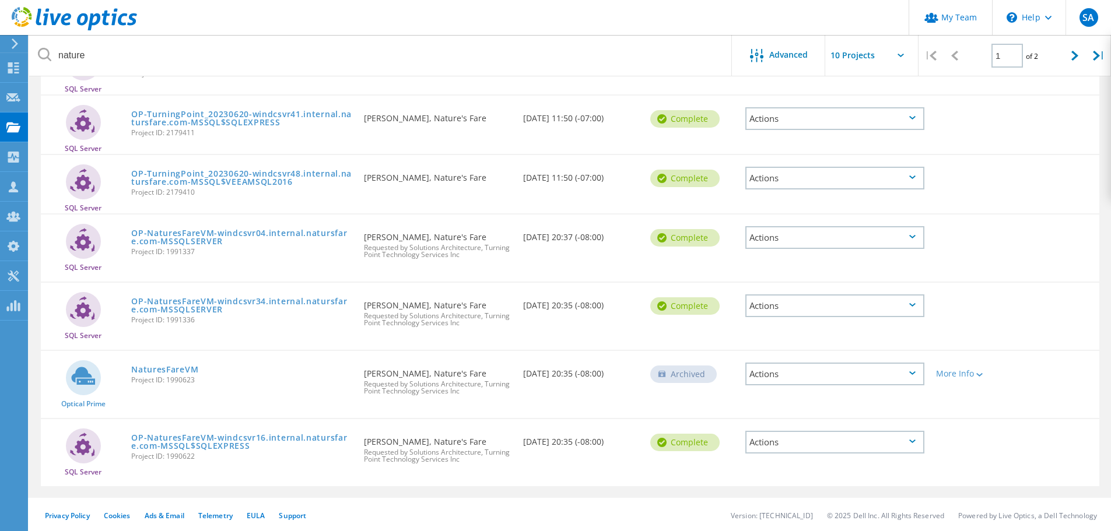
scroll to position [360, 0]
click at [177, 369] on link "NaturesFareVM" at bounding box center [164, 368] width 67 height 8
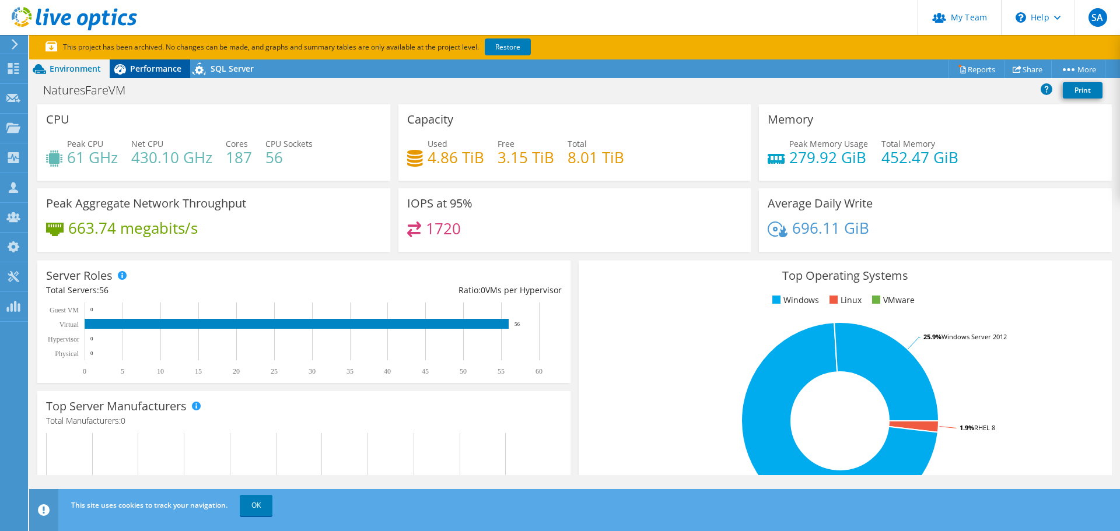
click at [141, 71] on span "Performance" at bounding box center [155, 68] width 51 height 11
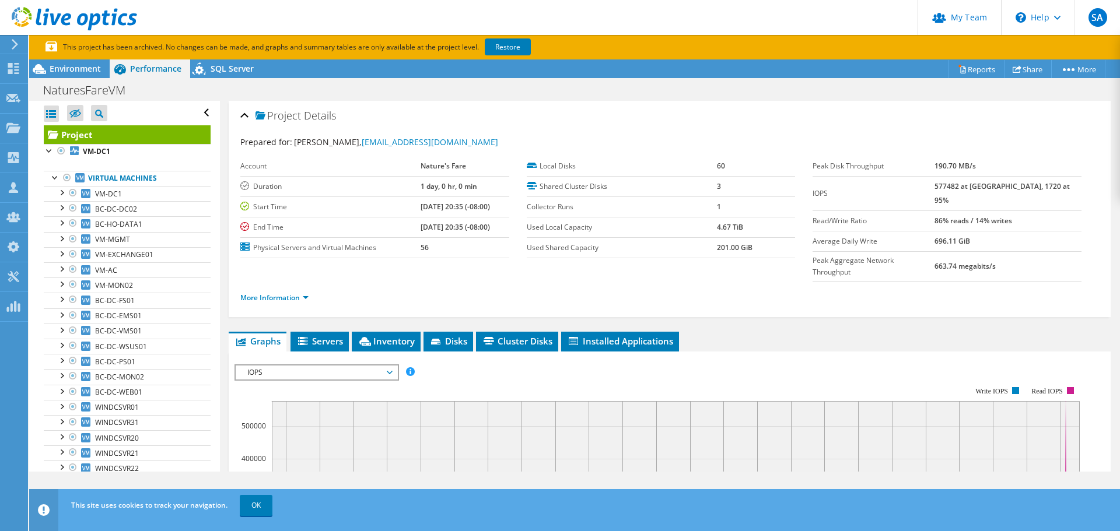
scroll to position [175, 0]
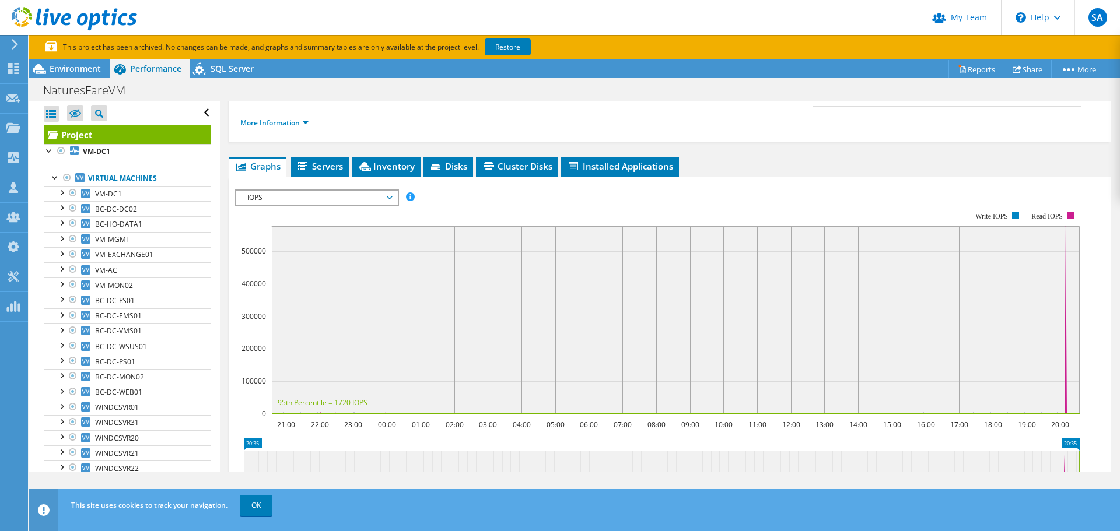
click at [515, 29] on header "SA Partner Team Admin Solution Architect [EMAIL_ADDRESS][DOMAIN_NAME] tpoint My…" at bounding box center [560, 17] width 1120 height 35
click at [513, 48] on link "Restore" at bounding box center [508, 46] width 46 height 17
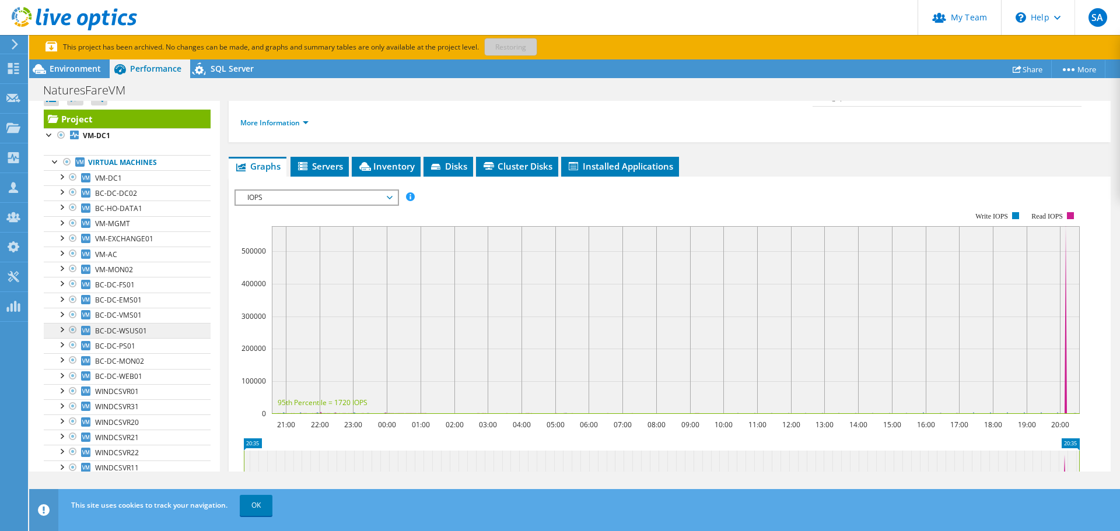
scroll to position [0, 0]
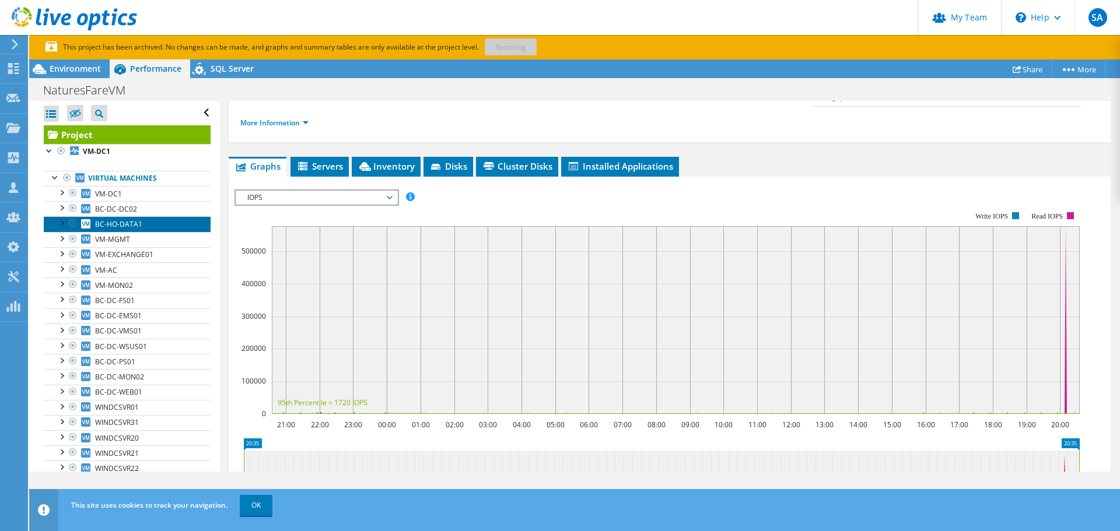
click at [130, 226] on span "BC-HO-DATA1" at bounding box center [118, 224] width 47 height 10
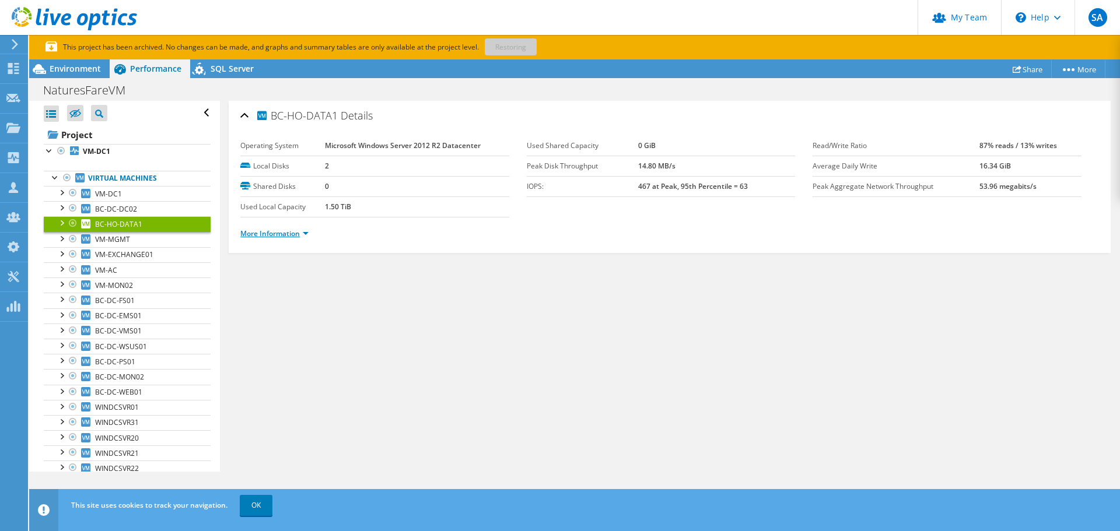
click at [299, 233] on link "More Information" at bounding box center [274, 234] width 68 height 10
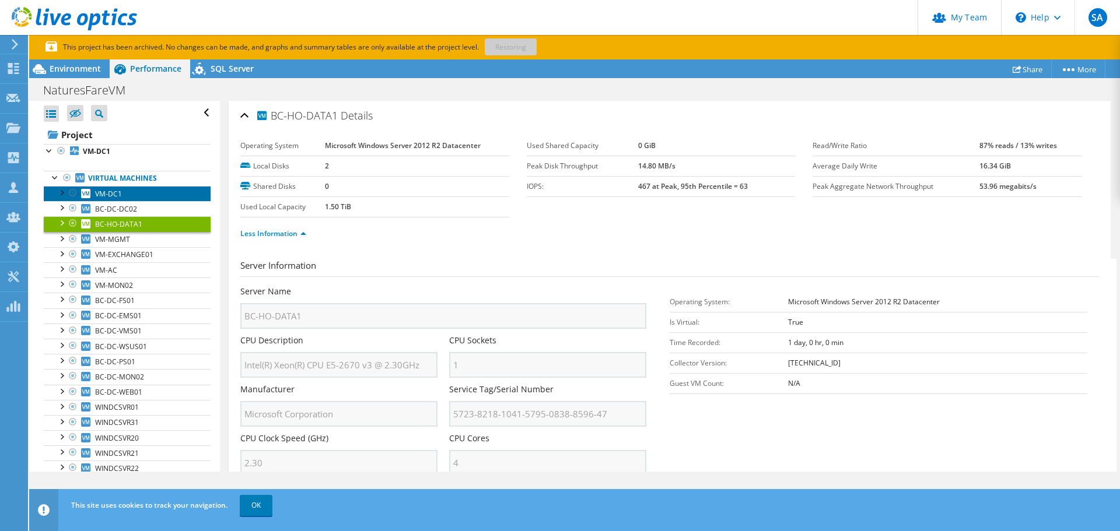
click at [103, 192] on span "VM-DC1" at bounding box center [108, 194] width 27 height 10
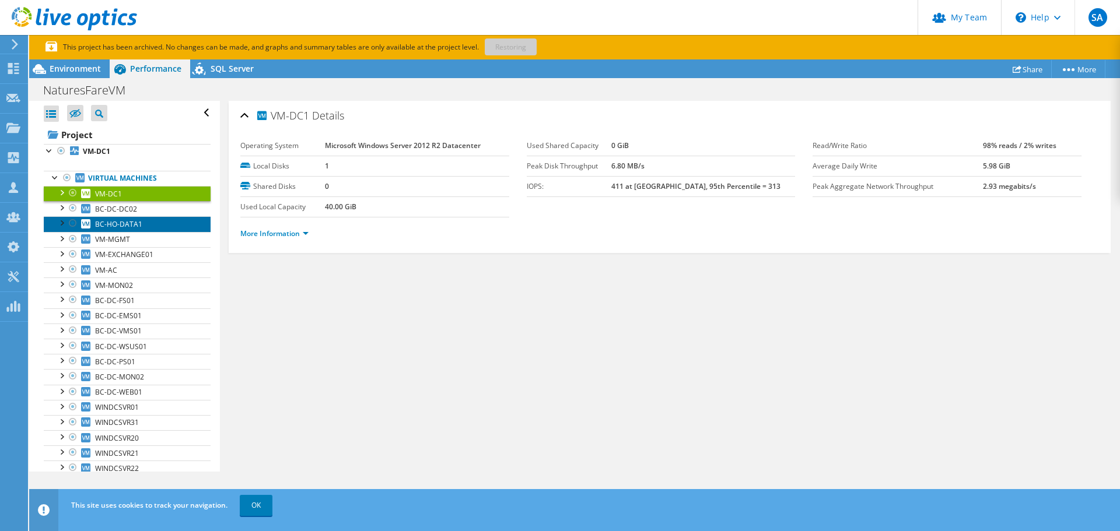
click at [113, 226] on span "BC-HO-DATA1" at bounding box center [118, 224] width 47 height 10
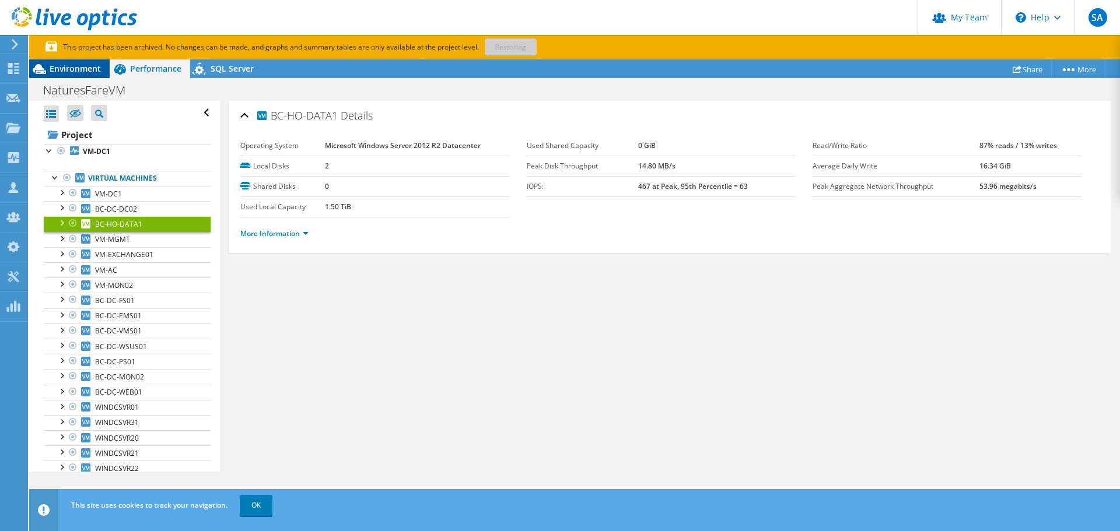
click at [82, 72] on span "Environment" at bounding box center [75, 68] width 51 height 11
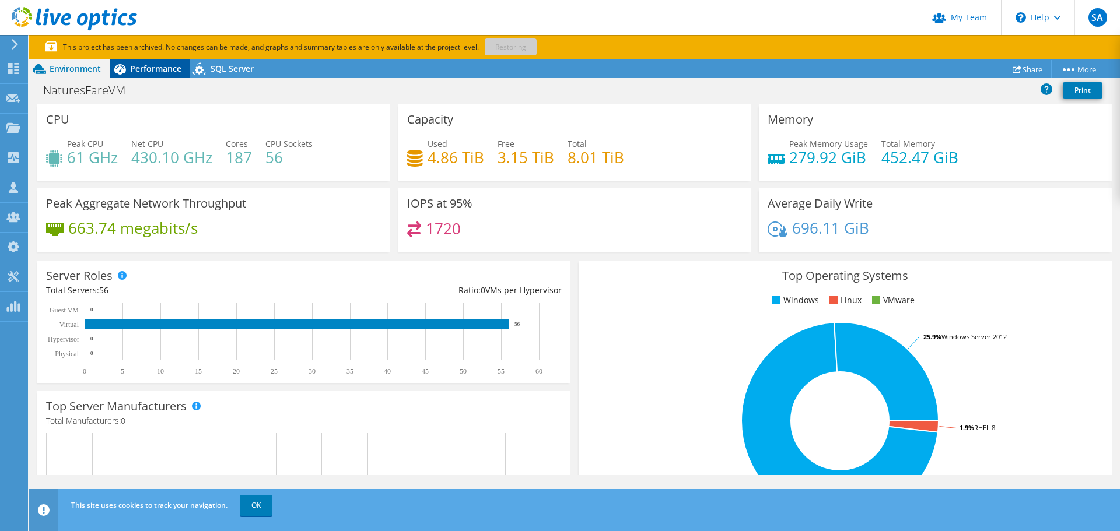
click at [134, 69] on span "Performance" at bounding box center [155, 68] width 51 height 11
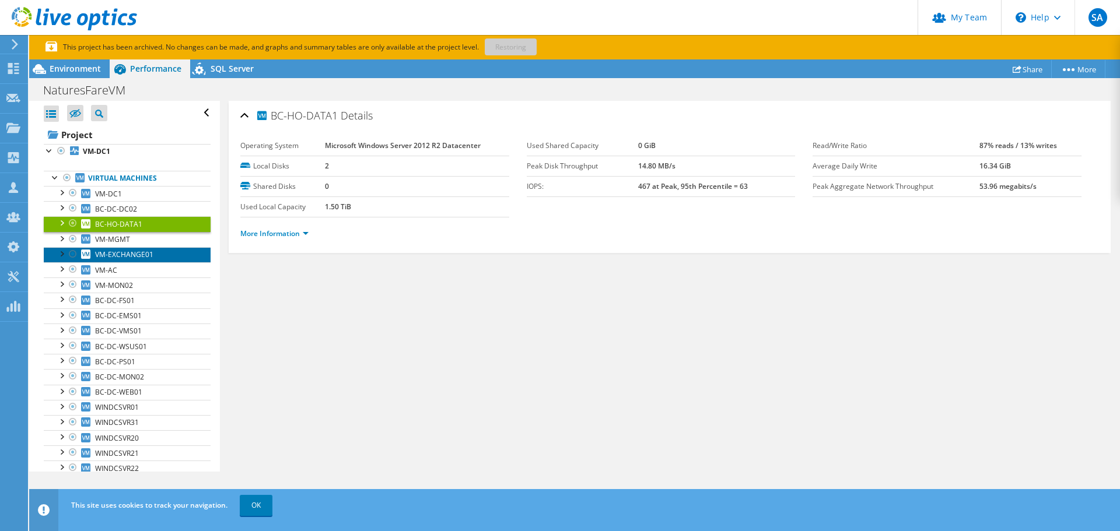
click at [122, 255] on span "VM-EXCHANGE01" at bounding box center [124, 255] width 58 height 10
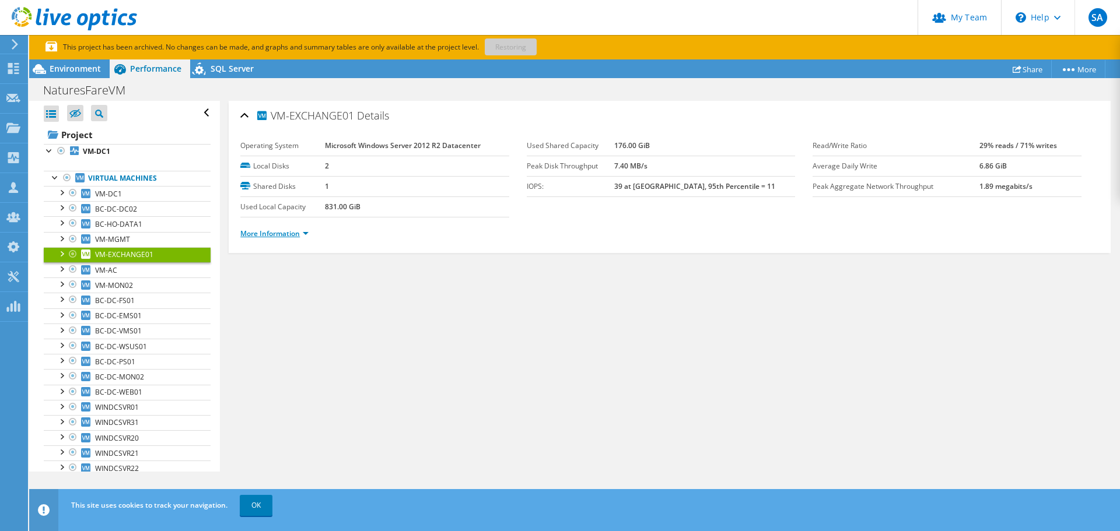
click at [290, 232] on link "More Information" at bounding box center [274, 234] width 68 height 10
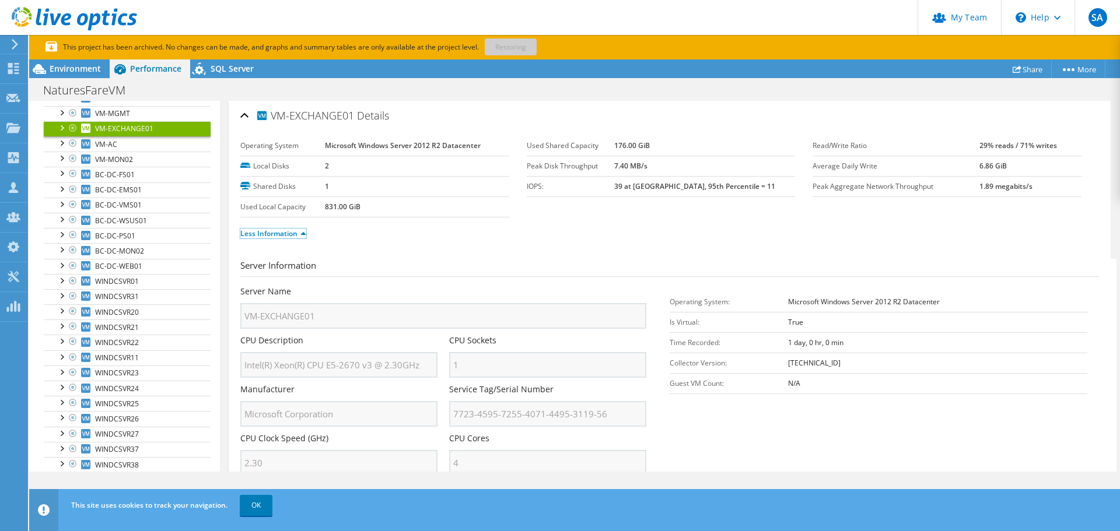
scroll to position [58, 0]
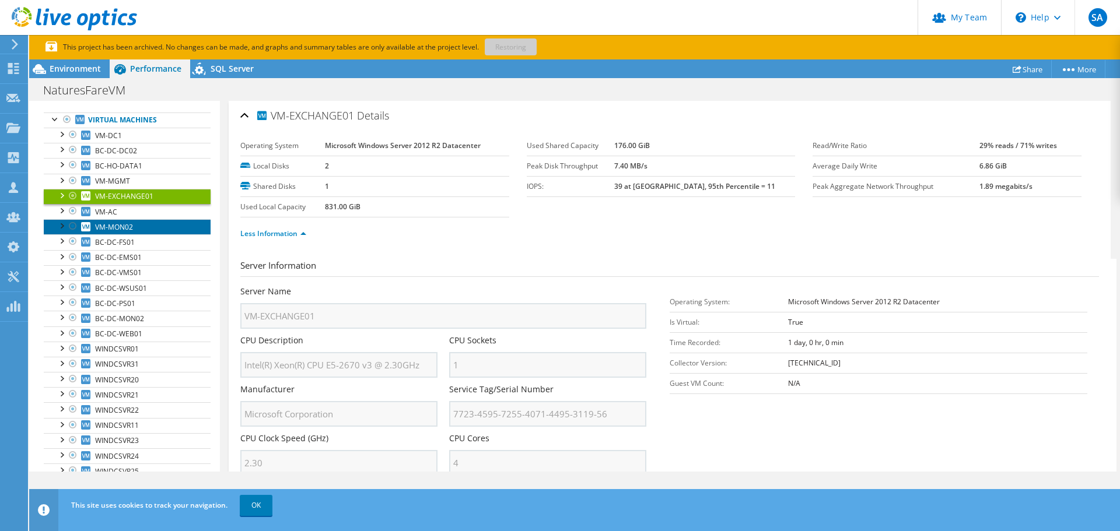
click at [129, 228] on span "VM-MON02" at bounding box center [114, 227] width 38 height 10
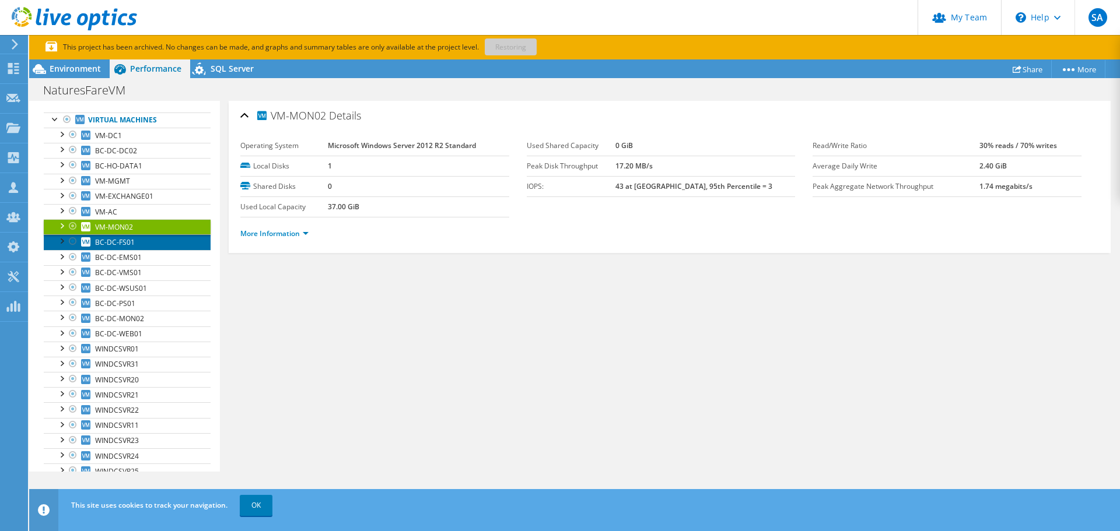
click at [125, 244] on span "BC-DC-FS01" at bounding box center [115, 242] width 40 height 10
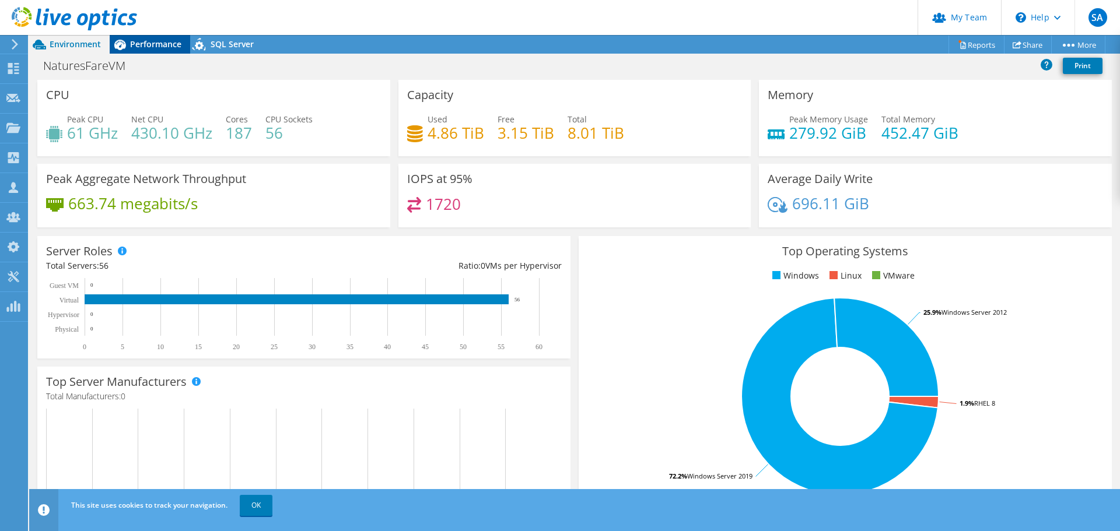
click at [140, 43] on span "Performance" at bounding box center [155, 43] width 51 height 11
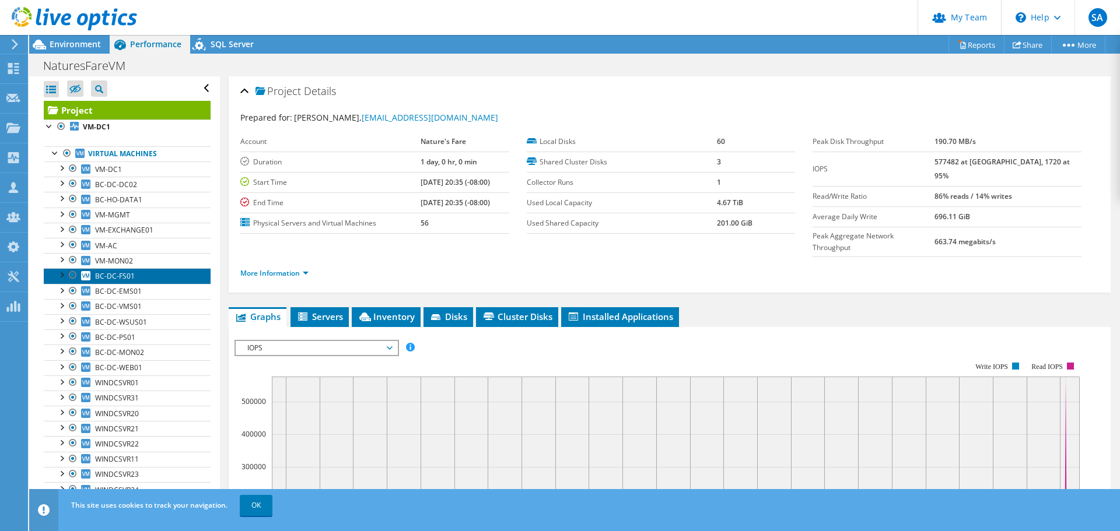
click at [123, 279] on span "BC-DC-FS01" at bounding box center [115, 276] width 40 height 10
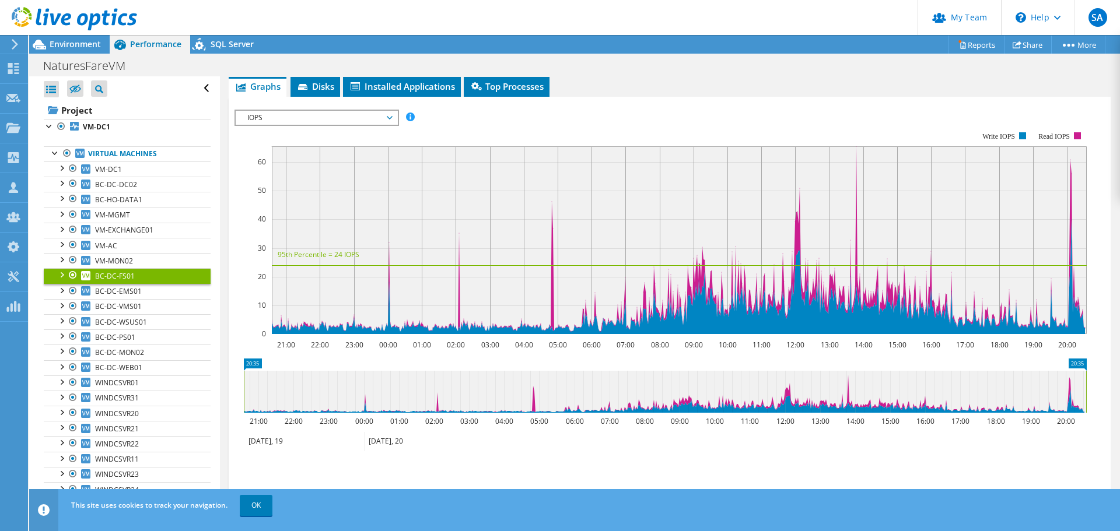
scroll to position [175, 0]
click at [296, 118] on span "IOPS" at bounding box center [316, 117] width 150 height 14
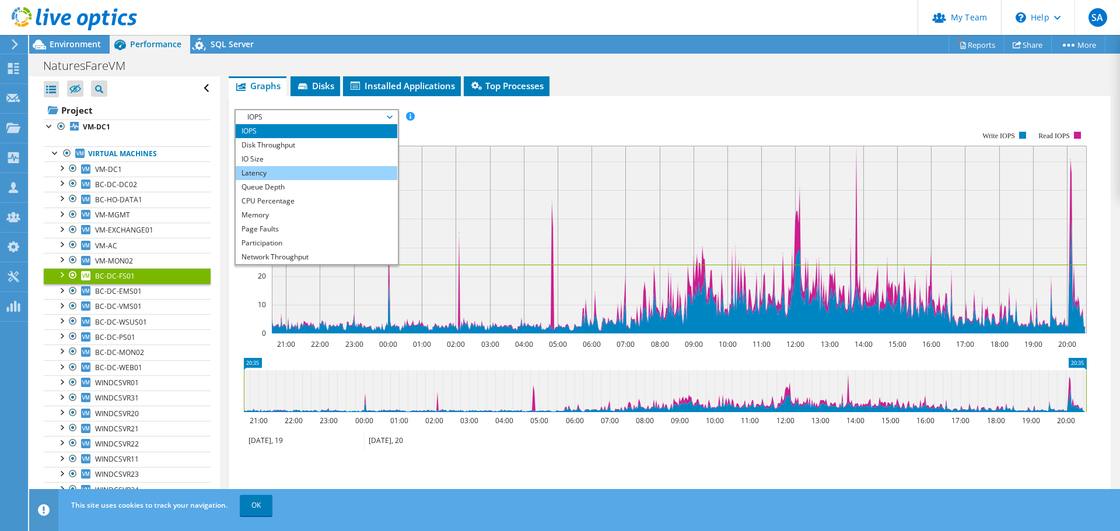
click at [267, 171] on li "Latency" at bounding box center [317, 173] width 162 height 14
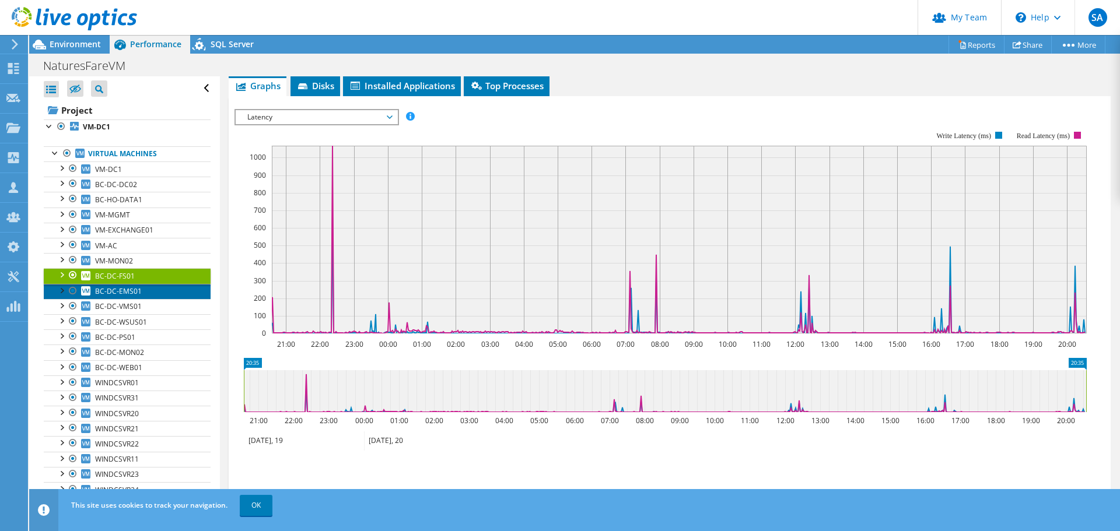
click at [114, 293] on span "BC-DC-EMS01" at bounding box center [118, 291] width 47 height 10
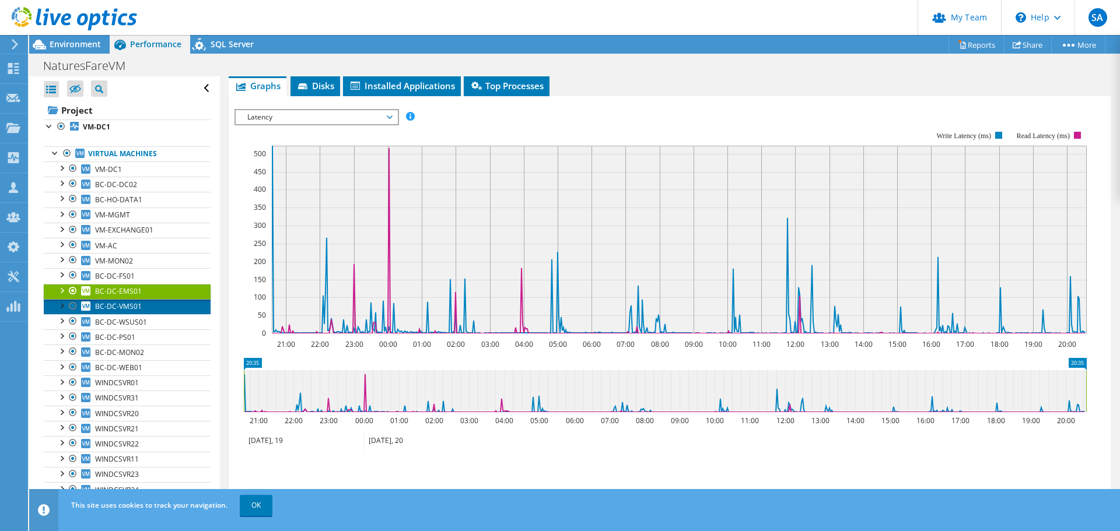
click at [114, 310] on span "BC-DC-VMS01" at bounding box center [118, 307] width 47 height 10
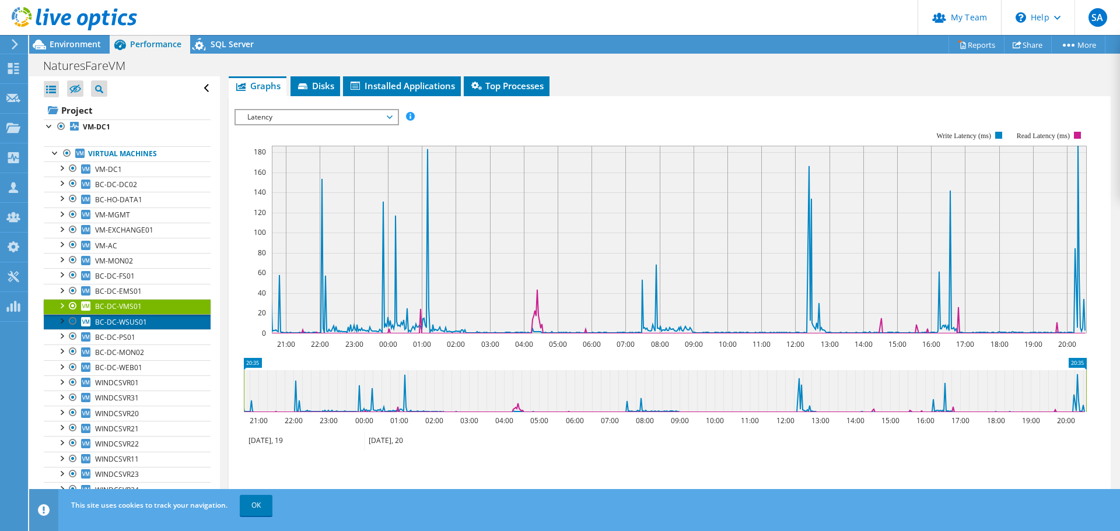
click at [116, 321] on span "BC-DC-WSUS01" at bounding box center [121, 322] width 52 height 10
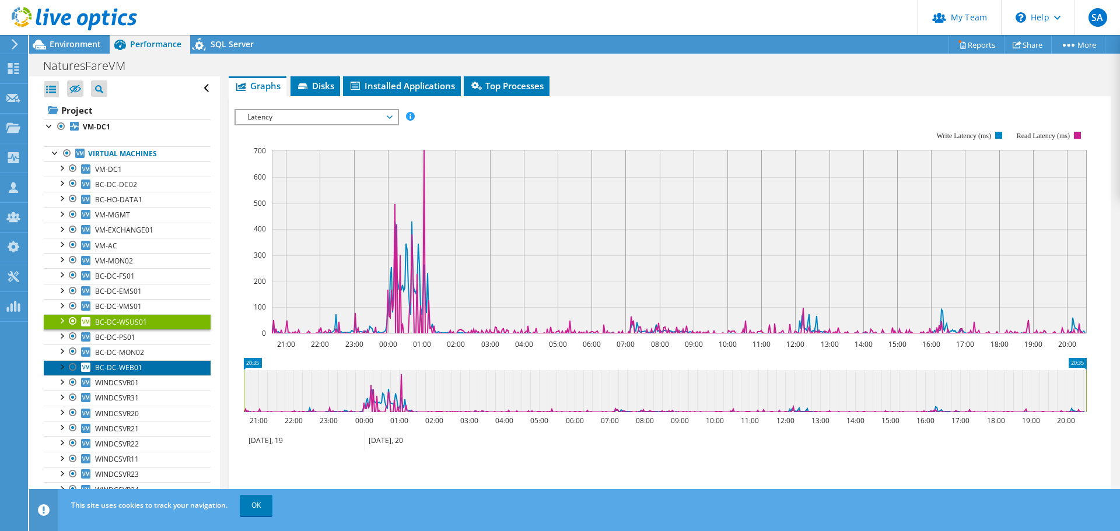
click at [125, 368] on span "BC-DC-WEB01" at bounding box center [118, 368] width 47 height 10
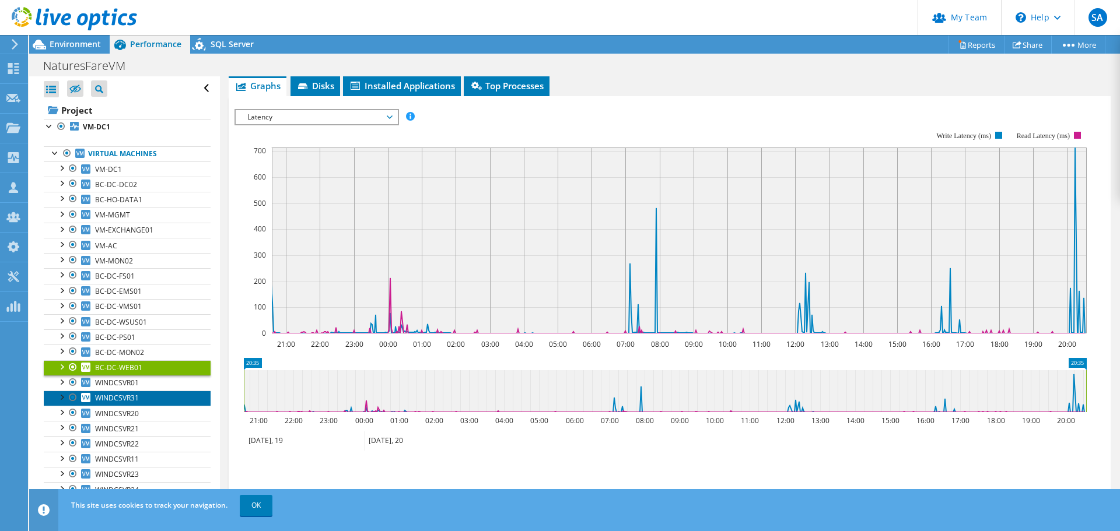
click at [120, 401] on span "WINDCSVR31" at bounding box center [117, 398] width 44 height 10
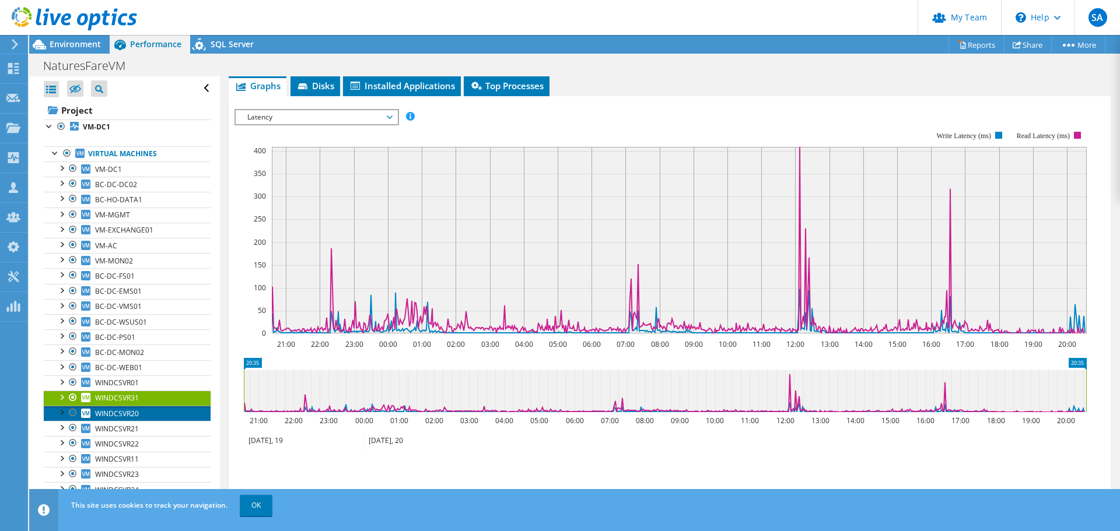
click at [117, 414] on span "WINDCSVR20" at bounding box center [117, 414] width 44 height 10
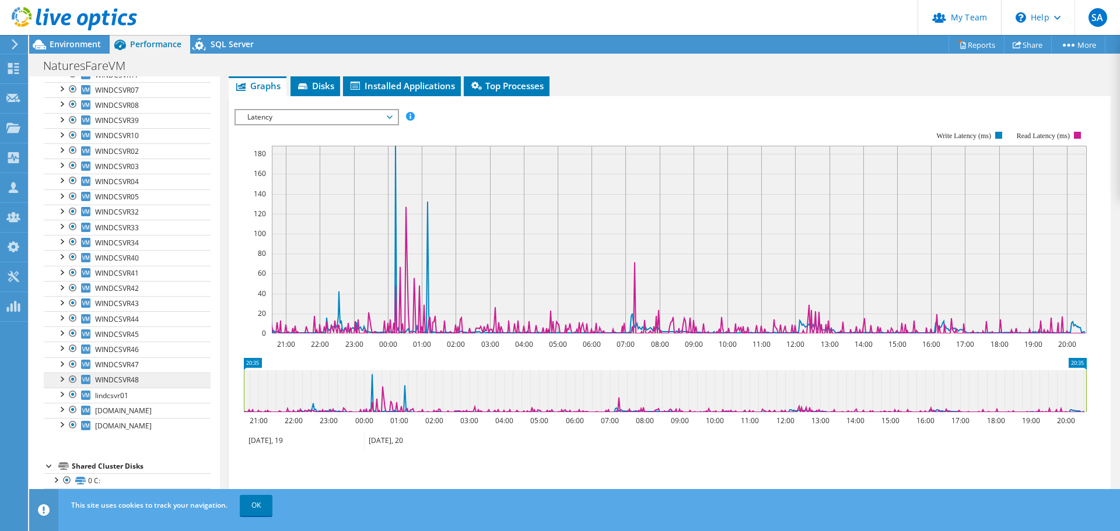
scroll to position [292, 0]
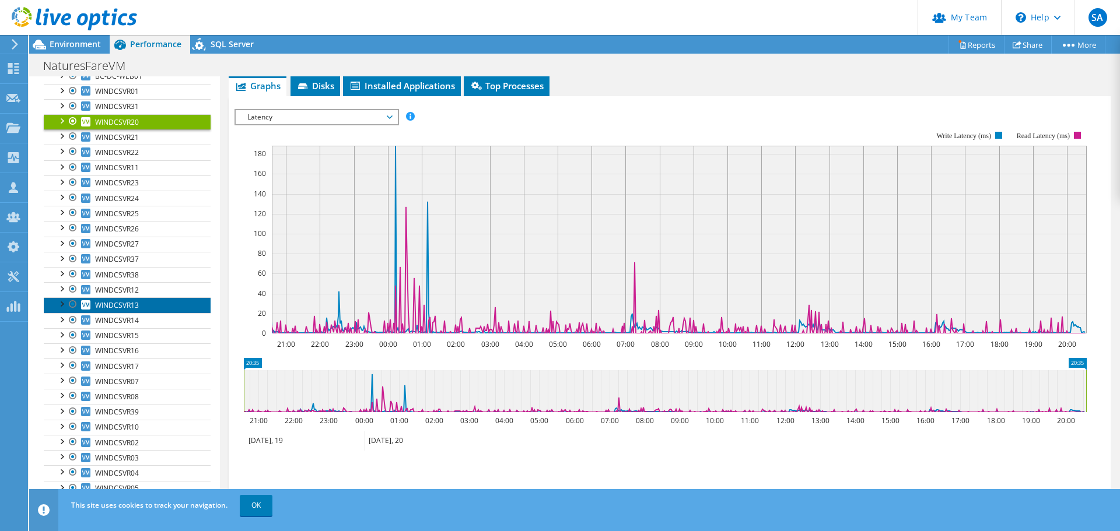
click at [117, 307] on span "WINDCSVR13" at bounding box center [117, 305] width 44 height 10
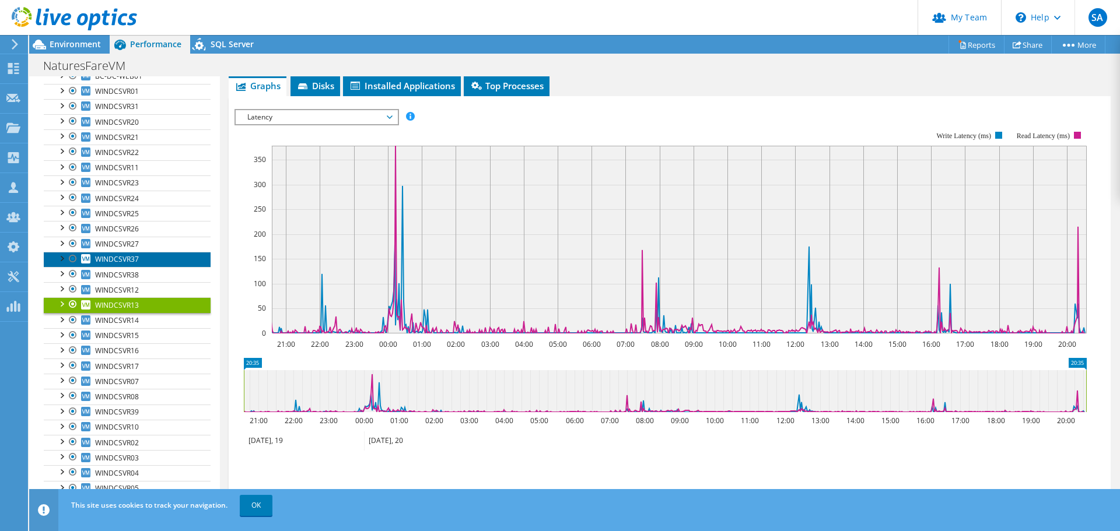
click at [115, 260] on span "WINDCSVR37" at bounding box center [117, 259] width 44 height 10
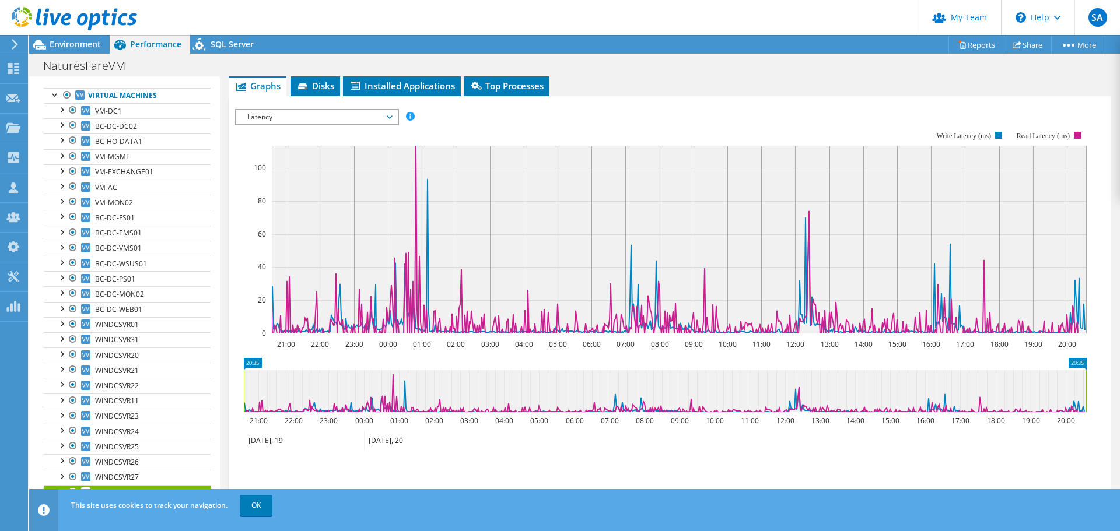
scroll to position [0, 0]
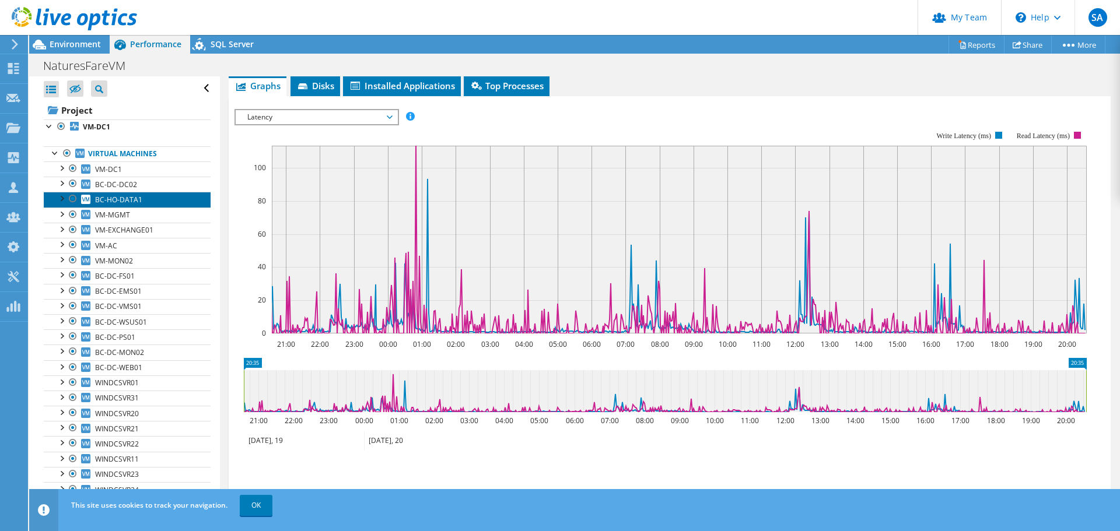
click at [105, 199] on span "BC-HO-DATA1" at bounding box center [118, 200] width 47 height 10
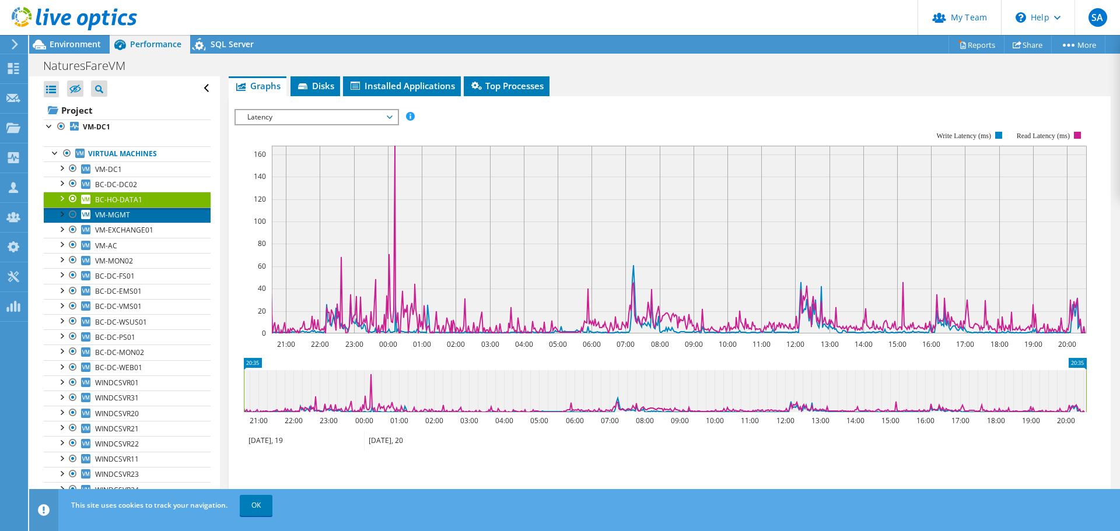
click at [115, 215] on span "VM-MGMT" at bounding box center [112, 215] width 35 height 10
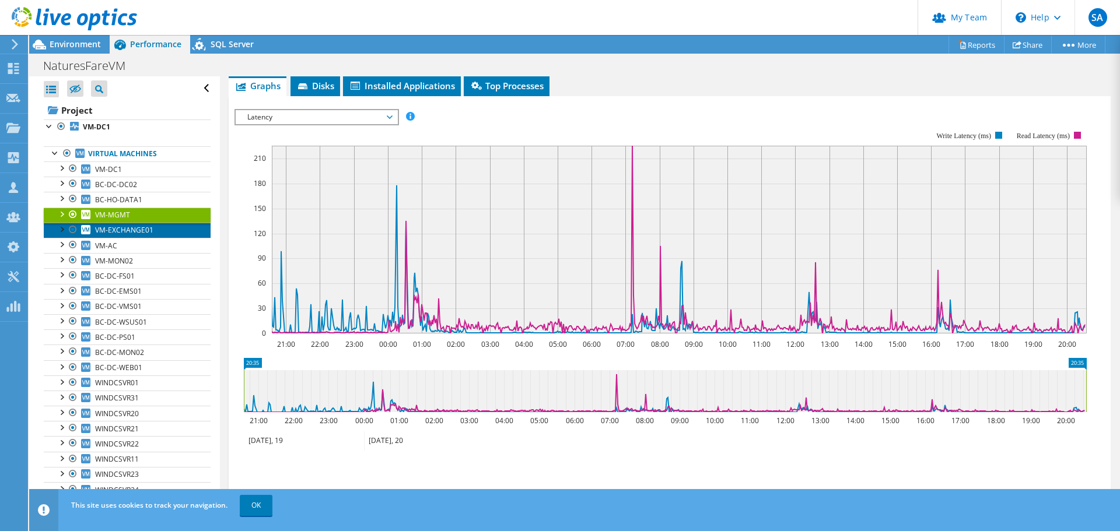
click at [115, 230] on span "VM-EXCHANGE01" at bounding box center [124, 230] width 58 height 10
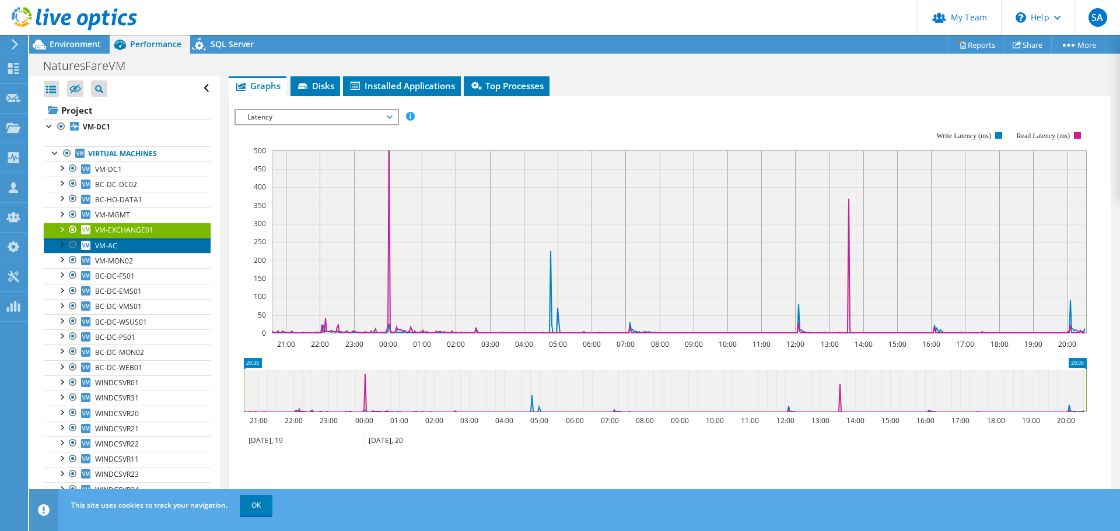
click at [110, 246] on span "VM-AC" at bounding box center [106, 246] width 22 height 10
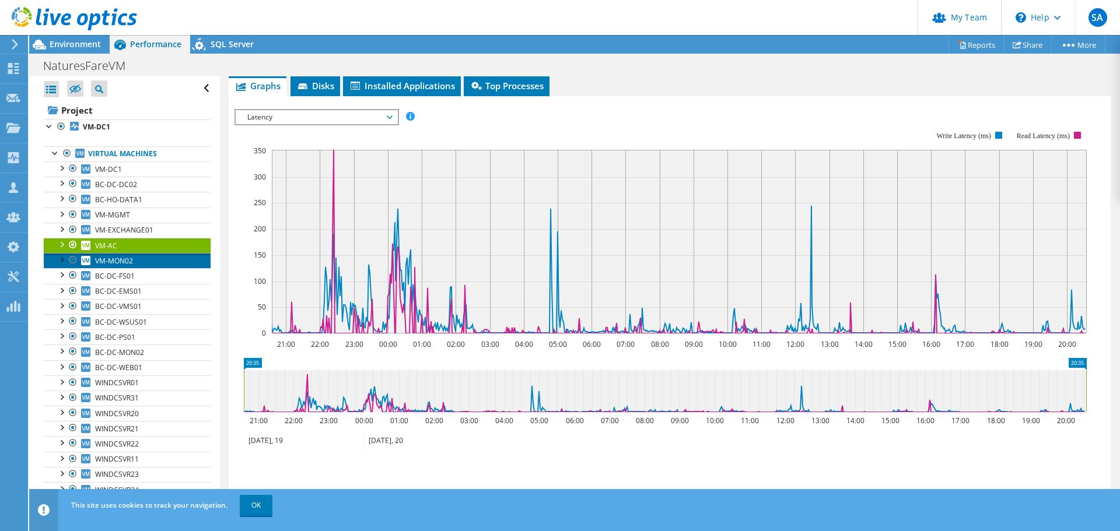
click at [108, 264] on span "VM-MON02" at bounding box center [114, 261] width 38 height 10
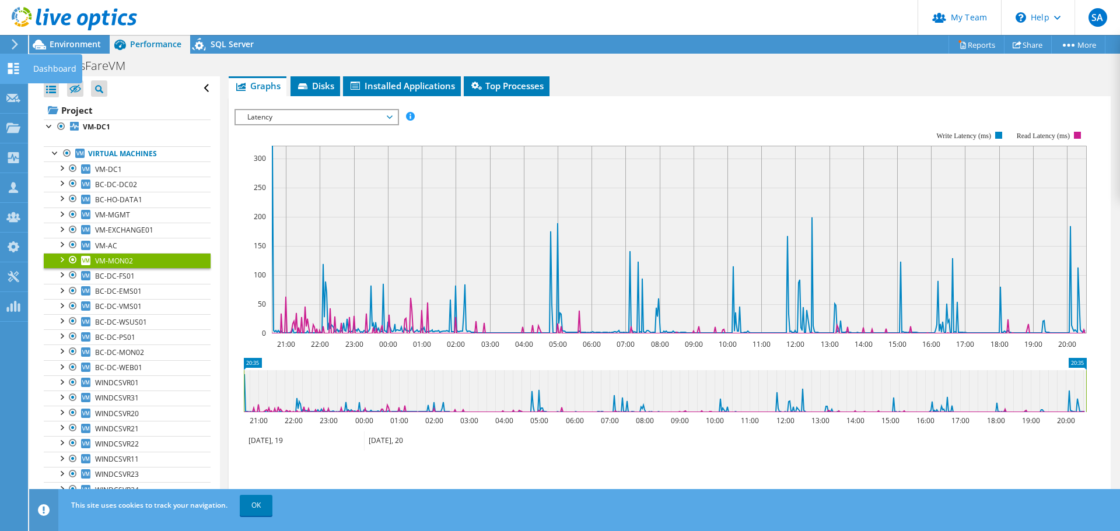
click at [9, 70] on use at bounding box center [13, 68] width 11 height 11
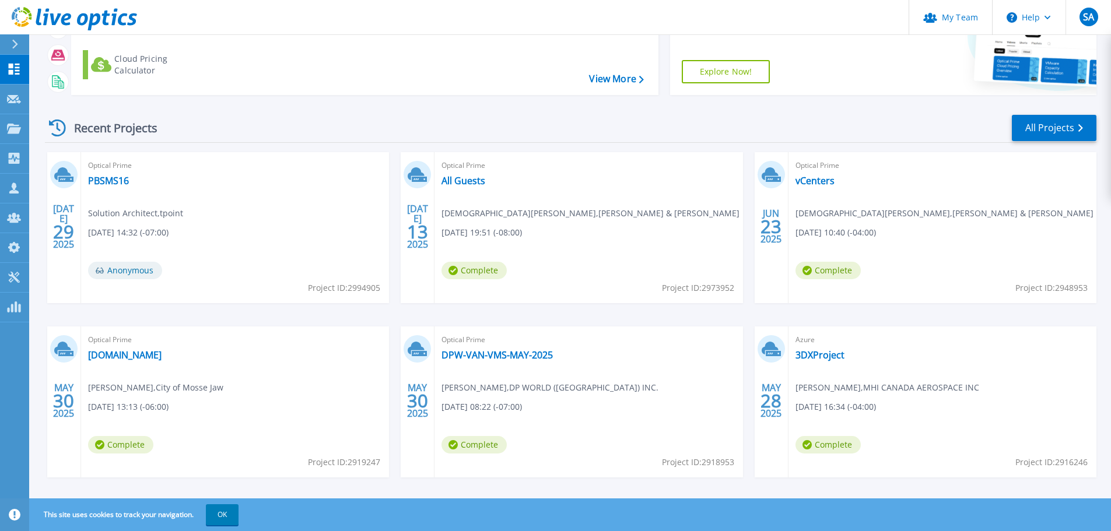
scroll to position [115, 0]
